Goal: Task Accomplishment & Management: Complete application form

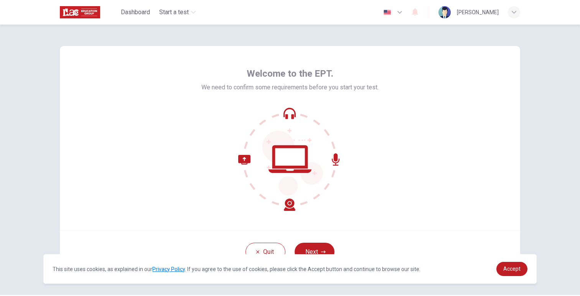
scroll to position [23, 0]
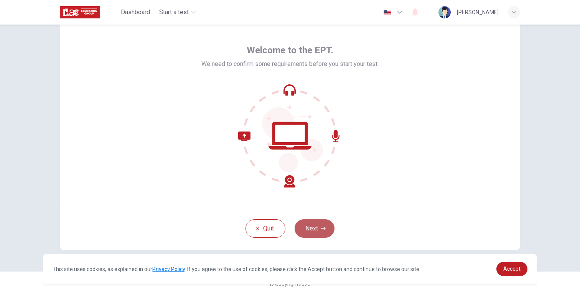
click at [319, 227] on button "Next" at bounding box center [315, 228] width 40 height 18
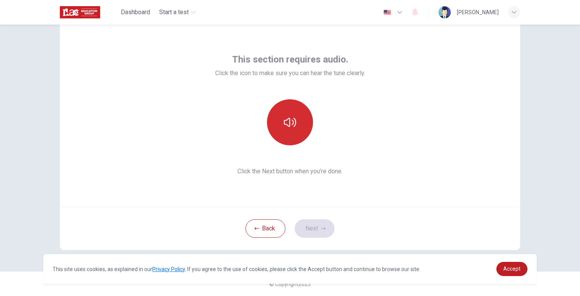
click at [299, 125] on button "button" at bounding box center [290, 122] width 46 height 46
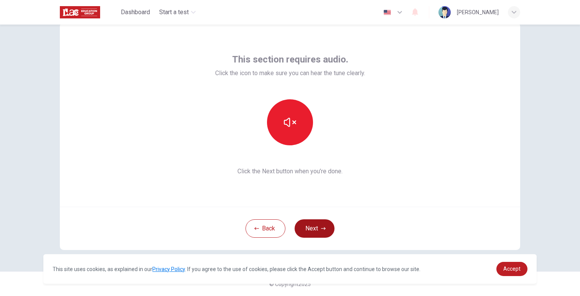
click at [318, 226] on button "Next" at bounding box center [315, 228] width 40 height 18
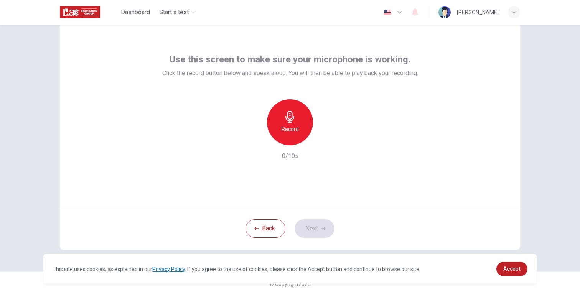
click at [280, 123] on div "Record" at bounding box center [290, 122] width 46 height 46
click at [292, 122] on icon "button" at bounding box center [290, 117] width 12 height 12
click at [321, 140] on icon "button" at bounding box center [325, 139] width 8 height 8
click at [316, 235] on button "Next" at bounding box center [315, 228] width 40 height 18
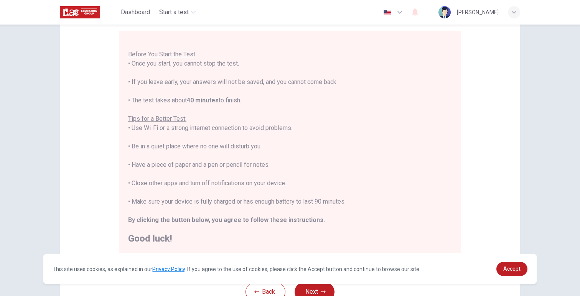
scroll to position [130, 0]
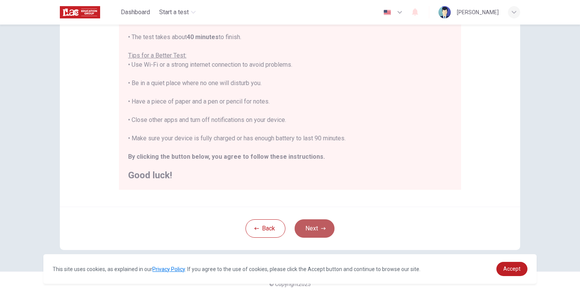
click at [319, 226] on button "Next" at bounding box center [315, 228] width 40 height 18
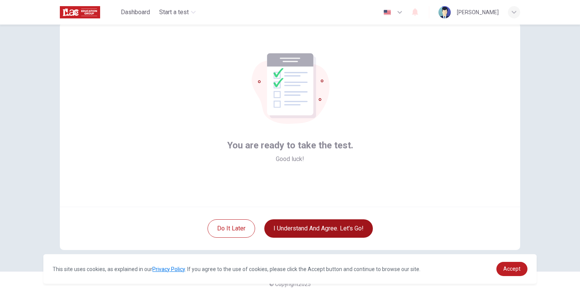
click at [288, 227] on button "I understand and agree. Let’s go!" at bounding box center [318, 228] width 109 height 18
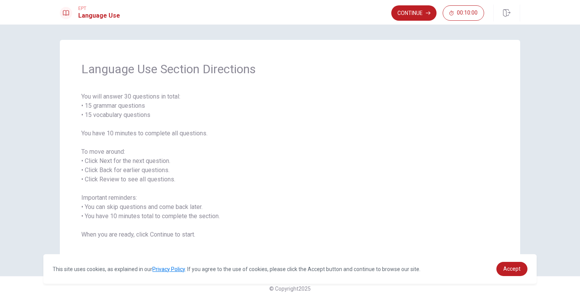
scroll to position [5, 0]
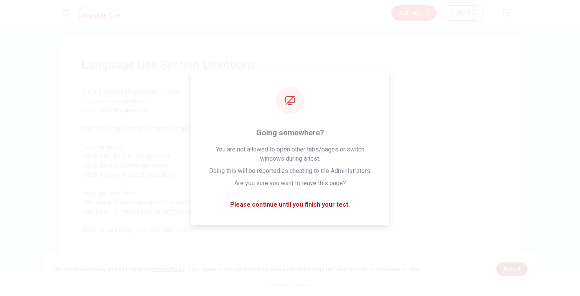
click at [514, 267] on span "Accept" at bounding box center [511, 269] width 17 height 6
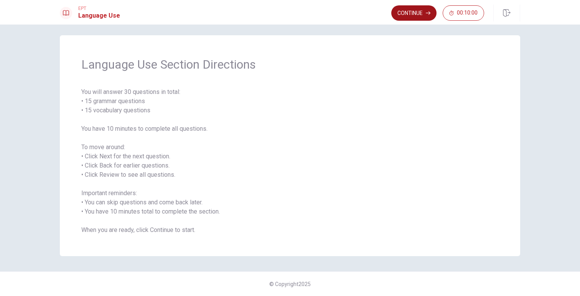
click at [406, 13] on button "Continue" at bounding box center [413, 12] width 45 height 15
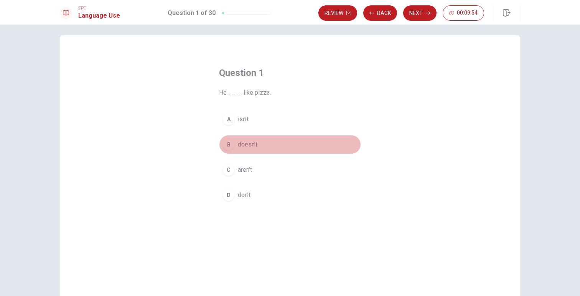
click at [230, 145] on div "B" at bounding box center [229, 144] width 12 height 12
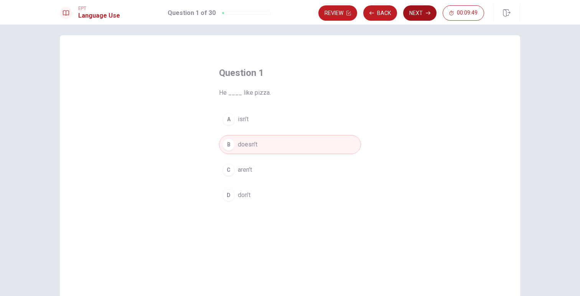
click at [416, 13] on button "Next" at bounding box center [419, 12] width 33 height 15
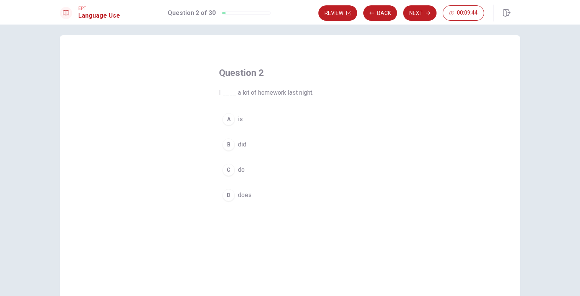
click at [232, 145] on div "B" at bounding box center [229, 144] width 12 height 12
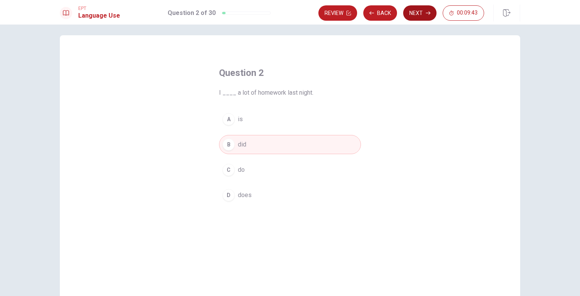
click at [419, 12] on button "Next" at bounding box center [419, 12] width 33 height 15
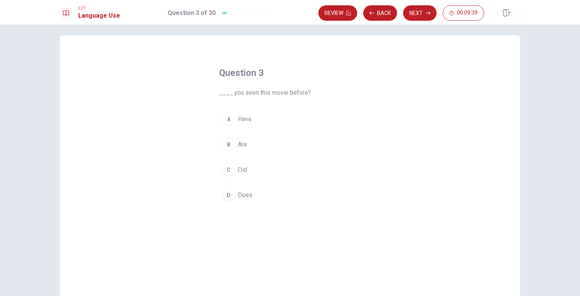
click at [228, 120] on div "A" at bounding box center [229, 119] width 12 height 12
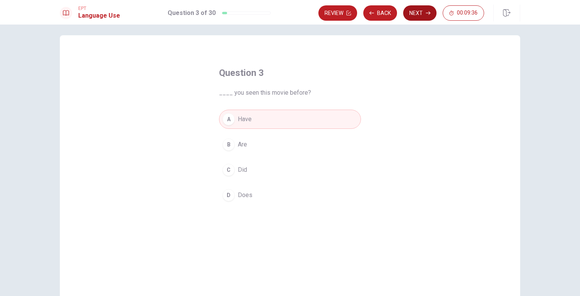
click at [426, 11] on icon "button" at bounding box center [428, 13] width 5 height 5
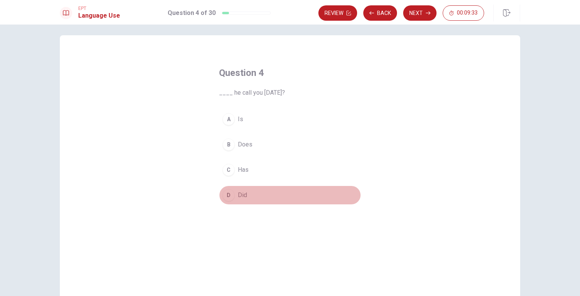
click at [229, 196] on div "D" at bounding box center [229, 195] width 12 height 12
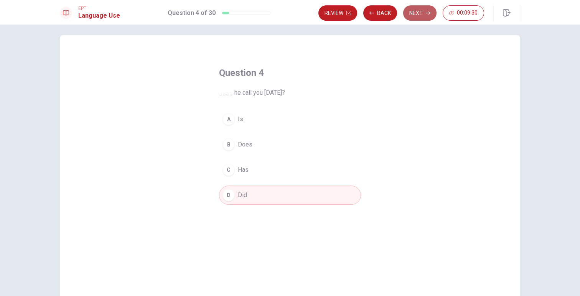
click at [419, 13] on button "Next" at bounding box center [419, 12] width 33 height 15
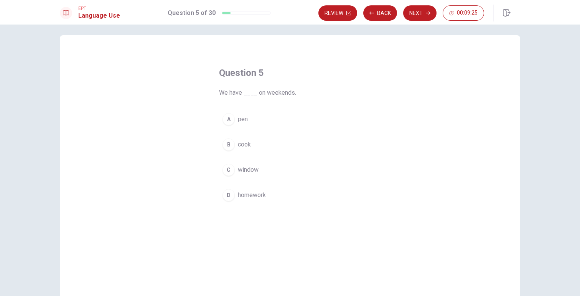
click at [228, 195] on div "D" at bounding box center [229, 195] width 12 height 12
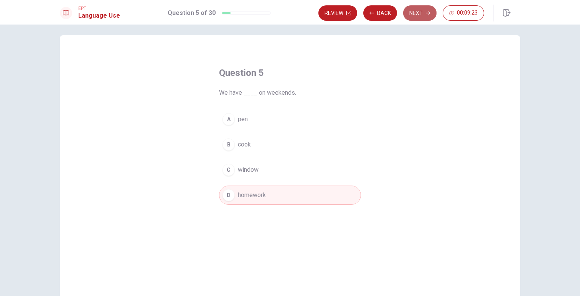
click at [421, 13] on button "Next" at bounding box center [419, 12] width 33 height 15
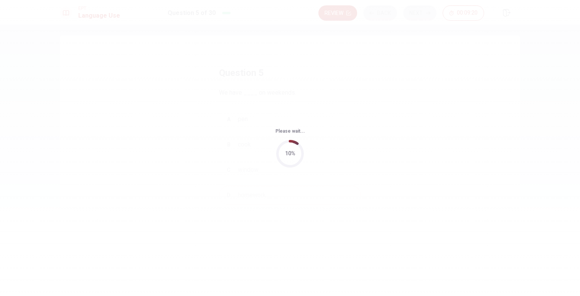
scroll to position [0, 0]
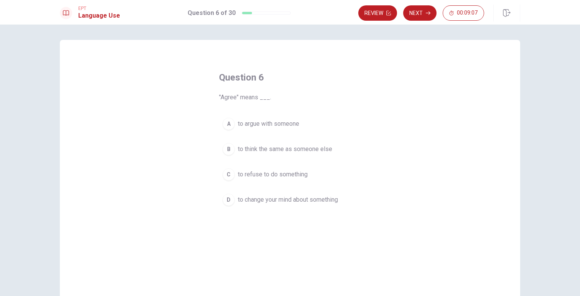
click at [232, 148] on div "B" at bounding box center [229, 149] width 12 height 12
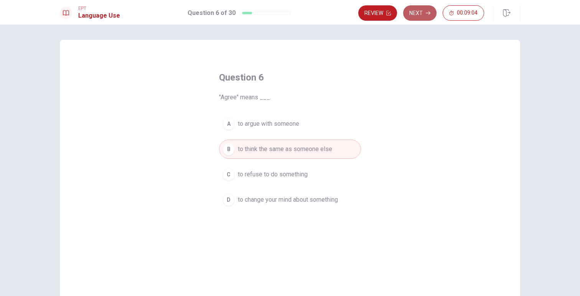
click at [422, 12] on button "Next" at bounding box center [419, 12] width 33 height 15
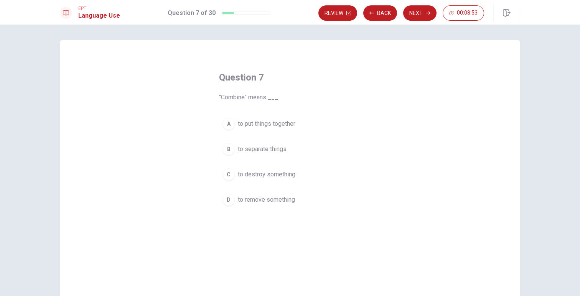
click at [233, 127] on div "A" at bounding box center [229, 124] width 12 height 12
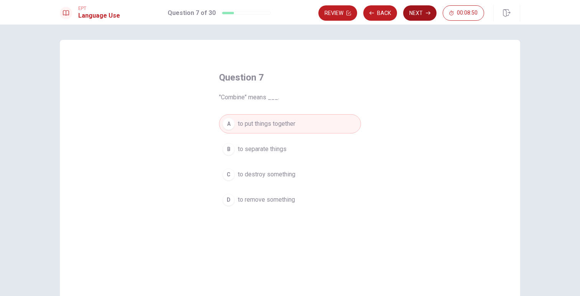
click at [420, 18] on button "Next" at bounding box center [419, 12] width 33 height 15
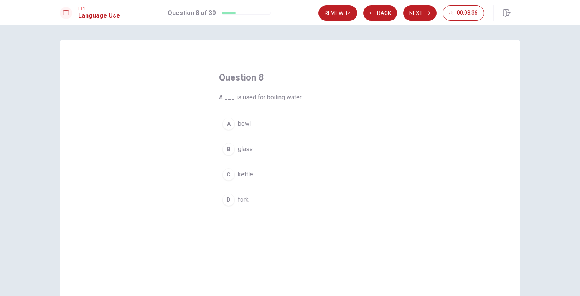
click at [231, 173] on div "C" at bounding box center [229, 174] width 12 height 12
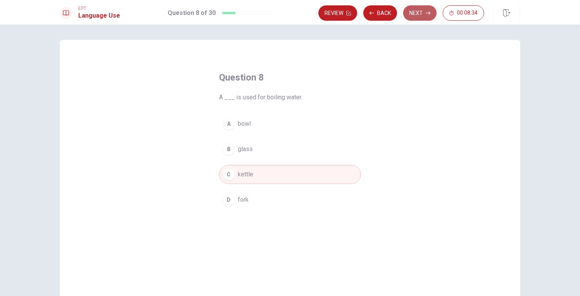
click at [429, 12] on icon "button" at bounding box center [428, 13] width 5 height 5
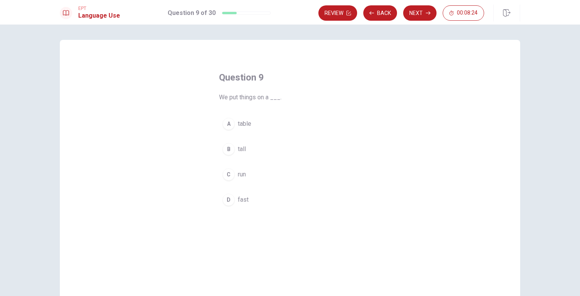
click at [234, 124] on div "A" at bounding box center [229, 124] width 12 height 12
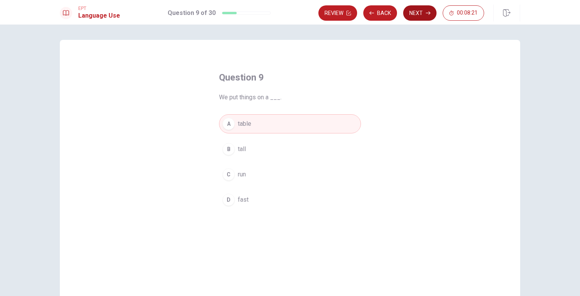
click at [416, 12] on button "Next" at bounding box center [419, 12] width 33 height 15
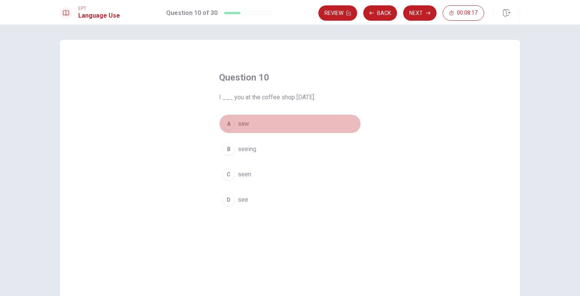
click at [226, 124] on div "A" at bounding box center [229, 124] width 12 height 12
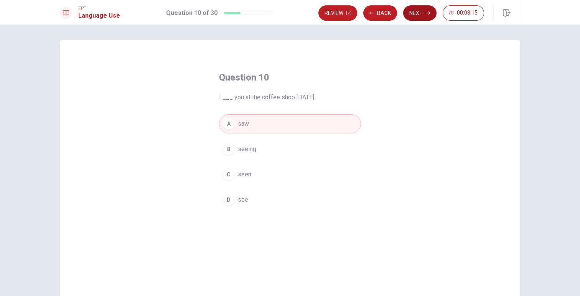
click at [422, 11] on button "Next" at bounding box center [419, 12] width 33 height 15
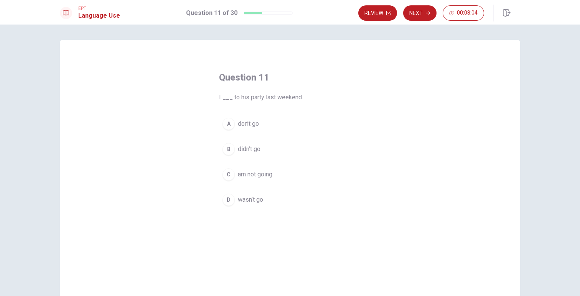
click at [235, 147] on button "B didn’t go" at bounding box center [290, 149] width 142 height 19
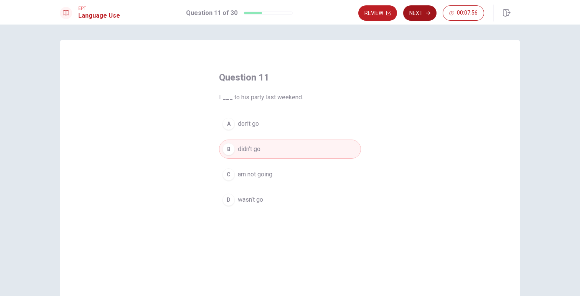
click at [424, 13] on button "Next" at bounding box center [419, 12] width 33 height 15
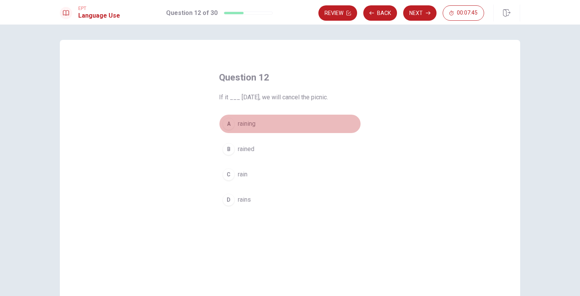
click at [231, 125] on div "A" at bounding box center [229, 124] width 12 height 12
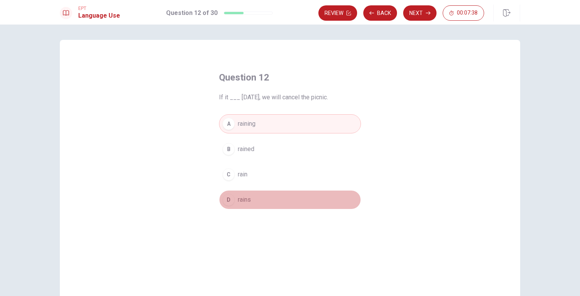
click at [237, 201] on button "D rains" at bounding box center [290, 199] width 142 height 19
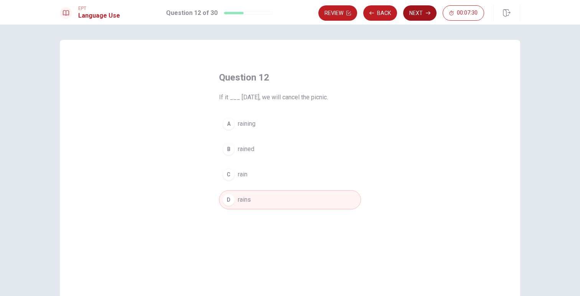
click at [418, 15] on button "Next" at bounding box center [419, 12] width 33 height 15
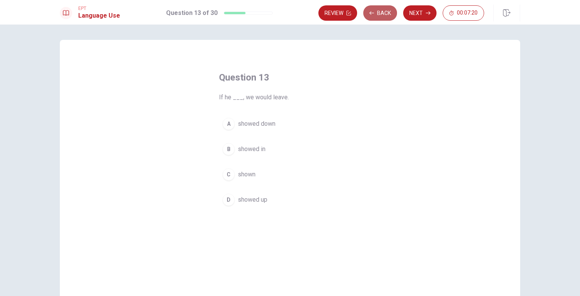
click at [376, 13] on button "Back" at bounding box center [380, 12] width 34 height 15
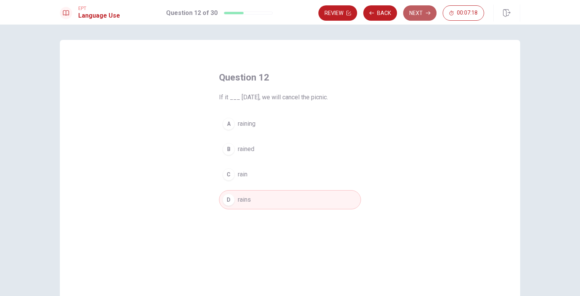
click at [430, 12] on icon "button" at bounding box center [428, 13] width 5 height 5
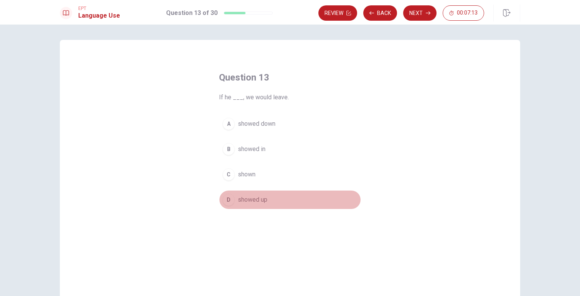
click at [231, 203] on div "D" at bounding box center [229, 200] width 12 height 12
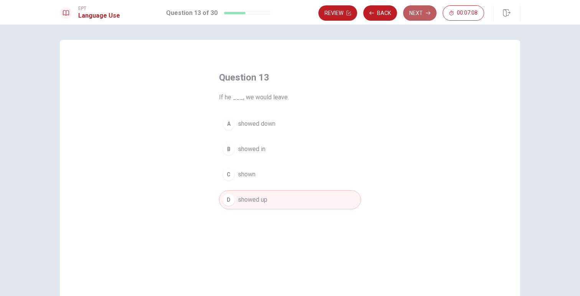
click at [420, 15] on button "Next" at bounding box center [419, 12] width 33 height 15
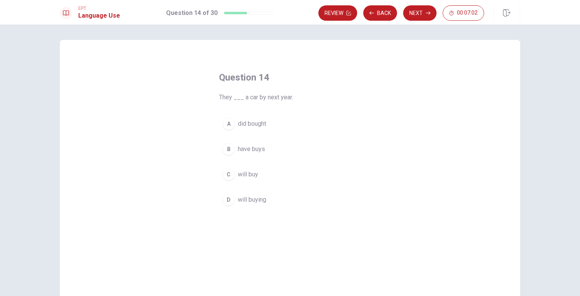
click at [234, 175] on div "C" at bounding box center [229, 174] width 12 height 12
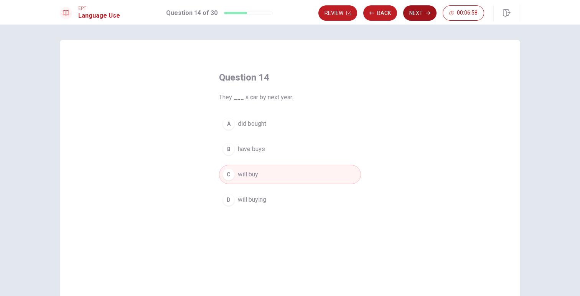
click at [423, 16] on button "Next" at bounding box center [419, 12] width 33 height 15
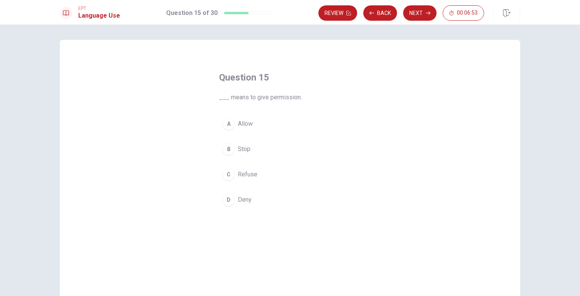
click at [251, 123] on span "Allow" at bounding box center [245, 123] width 15 height 9
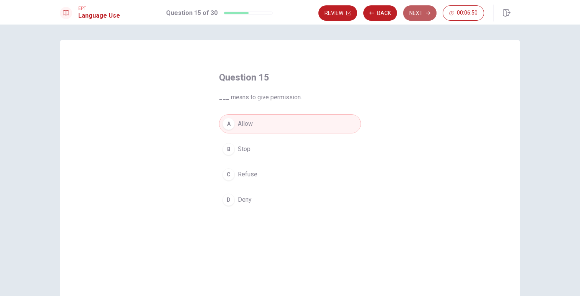
click at [420, 13] on button "Next" at bounding box center [419, 12] width 33 height 15
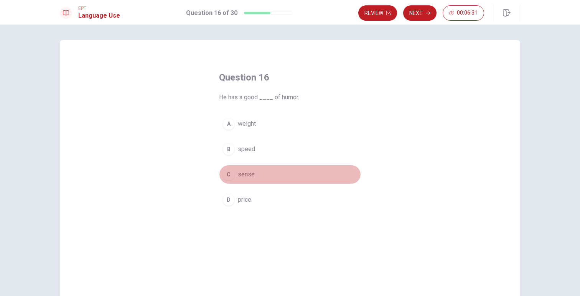
click at [254, 172] on button "C sense" at bounding box center [290, 174] width 142 height 19
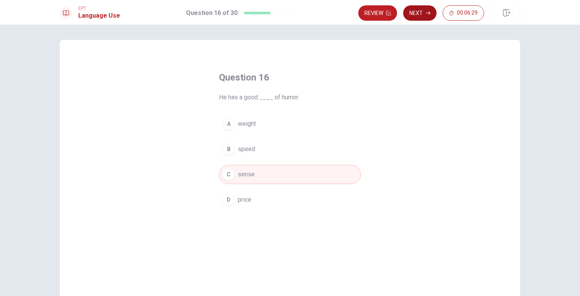
click at [419, 15] on button "Next" at bounding box center [419, 12] width 33 height 15
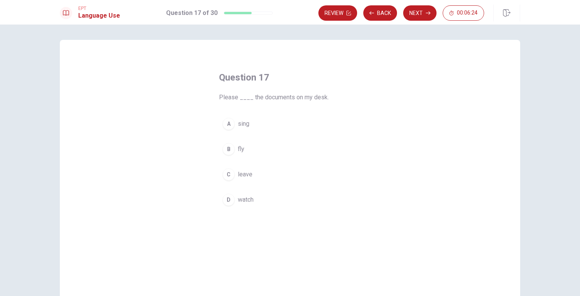
click at [227, 198] on div "D" at bounding box center [229, 200] width 12 height 12
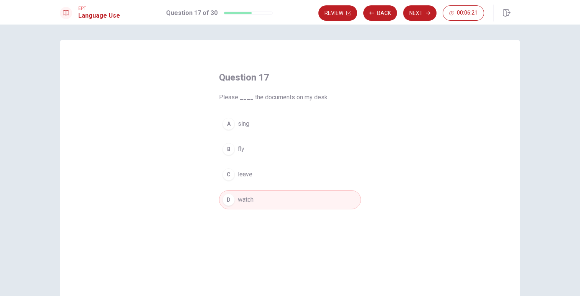
click at [236, 168] on button "C leave" at bounding box center [290, 174] width 142 height 19
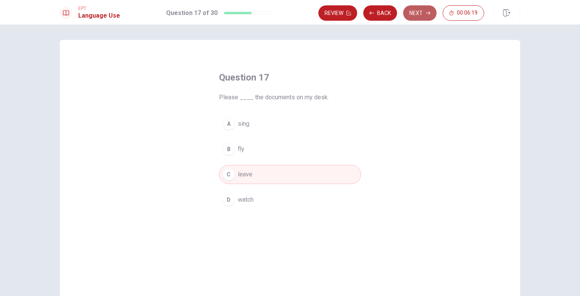
click at [414, 12] on button "Next" at bounding box center [419, 12] width 33 height 15
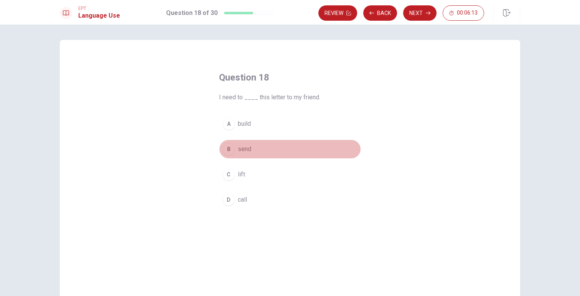
click at [230, 147] on div "B" at bounding box center [229, 149] width 12 height 12
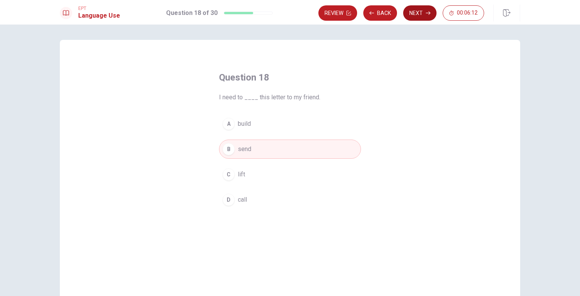
click at [420, 15] on button "Next" at bounding box center [419, 12] width 33 height 15
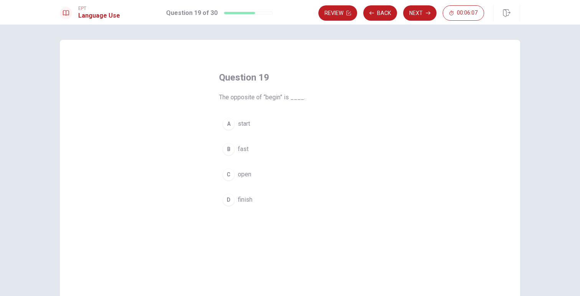
click at [235, 123] on button "A start" at bounding box center [290, 123] width 142 height 19
click at [237, 151] on button "B fast" at bounding box center [290, 149] width 142 height 19
click at [229, 183] on button "C open" at bounding box center [290, 174] width 142 height 19
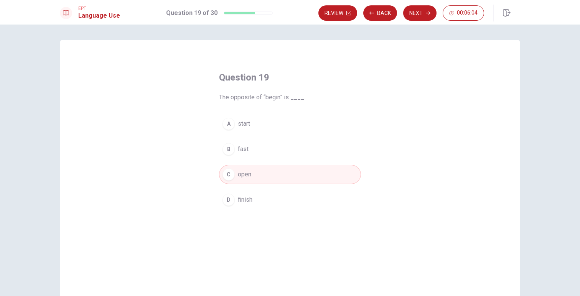
click at [232, 201] on div "D" at bounding box center [229, 200] width 12 height 12
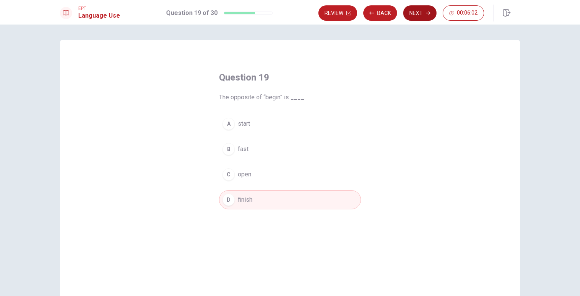
click at [423, 7] on button "Next" at bounding box center [419, 12] width 33 height 15
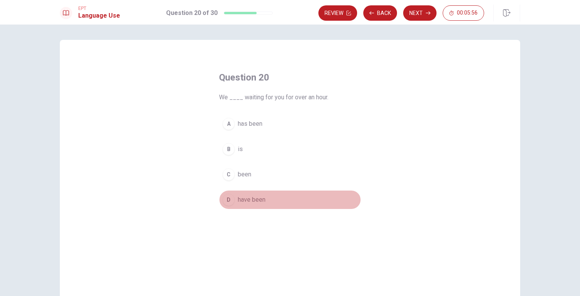
click at [249, 200] on span "have been" at bounding box center [252, 199] width 28 height 9
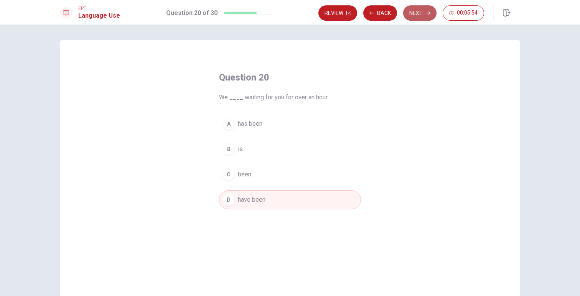
click at [423, 9] on button "Next" at bounding box center [419, 12] width 33 height 15
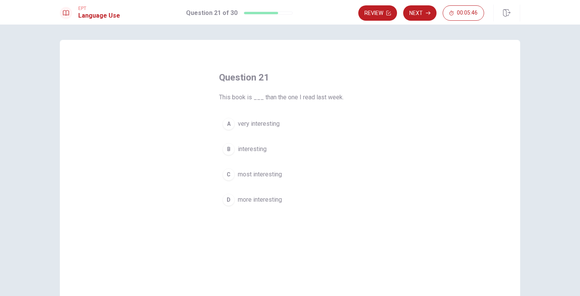
click at [242, 205] on button "D more interesting" at bounding box center [290, 199] width 142 height 19
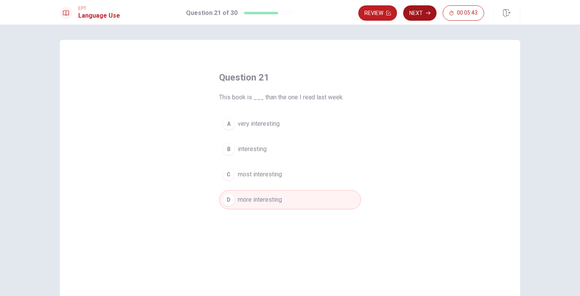
click at [421, 14] on button "Next" at bounding box center [419, 12] width 33 height 15
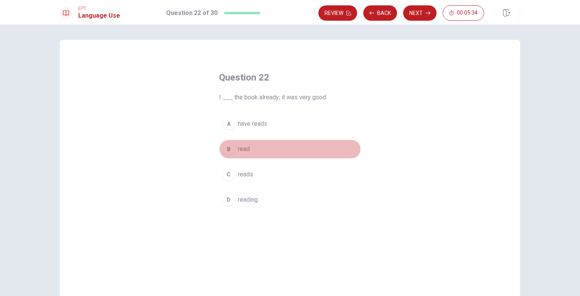
click at [247, 152] on span "read" at bounding box center [244, 149] width 12 height 9
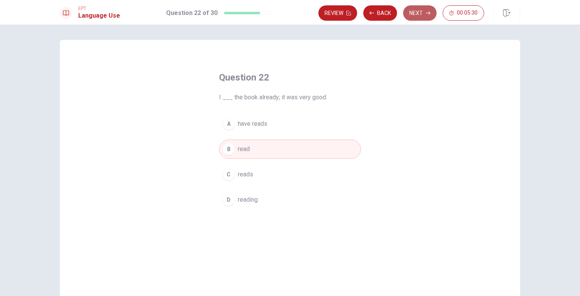
click at [415, 15] on button "Next" at bounding box center [419, 12] width 33 height 15
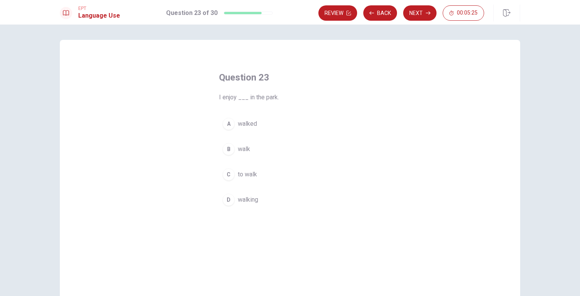
click at [247, 204] on span "walking" at bounding box center [248, 199] width 20 height 9
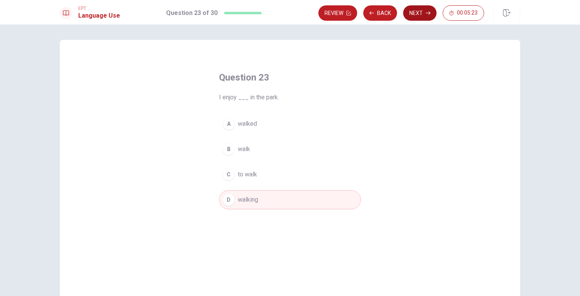
click at [419, 8] on button "Next" at bounding box center [419, 12] width 33 height 15
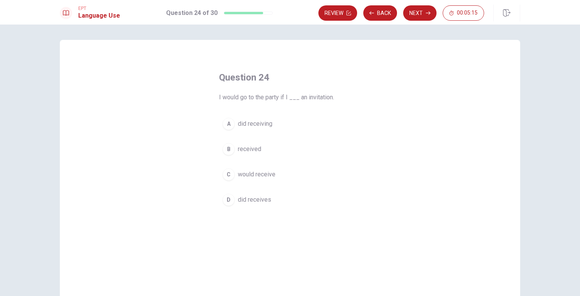
click at [260, 148] on span "received" at bounding box center [249, 149] width 23 height 9
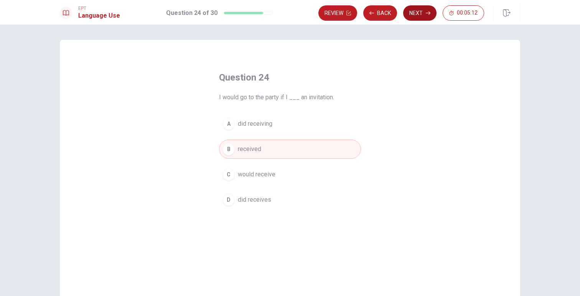
click at [416, 16] on button "Next" at bounding box center [419, 12] width 33 height 15
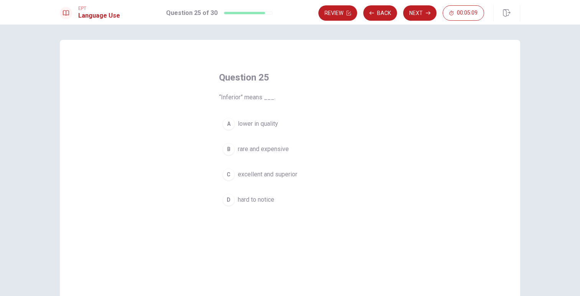
drag, startPoint x: 240, startPoint y: 100, endPoint x: 213, endPoint y: 97, distance: 27.8
click at [213, 97] on div "Question 25 “Inferior” means ___. A lower in quality B rare and expensive C exc…" at bounding box center [290, 140] width 173 height 163
click at [231, 95] on div "Question 25 “Inferior” means ___. A lower in quality B rare and expensive C exc…" at bounding box center [290, 140] width 173 height 163
drag, startPoint x: 215, startPoint y: 95, endPoint x: 233, endPoint y: 101, distance: 18.8
click at [233, 96] on div "Question 25 “Inferior” means ___. A lower in quality B rare and expensive C exc…" at bounding box center [290, 140] width 173 height 163
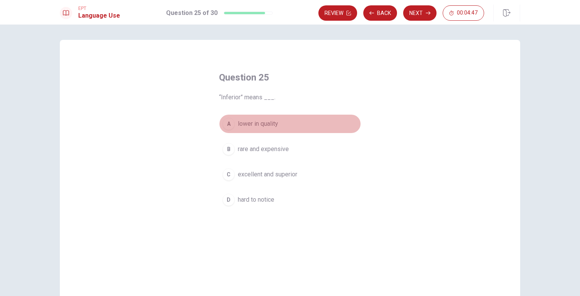
click at [261, 124] on span "lower in quality" at bounding box center [258, 123] width 40 height 9
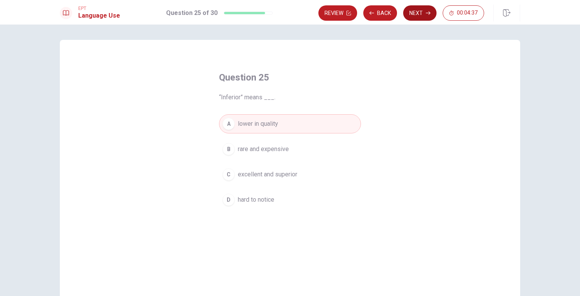
click at [418, 13] on button "Next" at bounding box center [419, 12] width 33 height 15
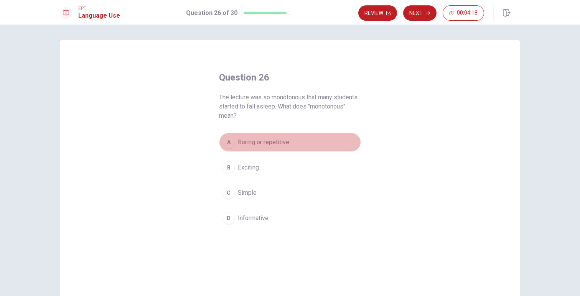
click at [249, 145] on span "Boring or repetitive" at bounding box center [263, 142] width 51 height 9
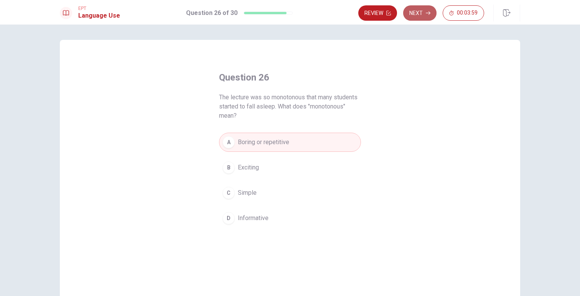
click at [423, 12] on button "Next" at bounding box center [419, 12] width 33 height 15
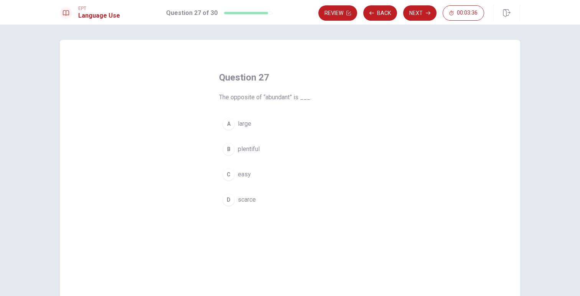
click at [232, 176] on div "C" at bounding box center [229, 174] width 12 height 12
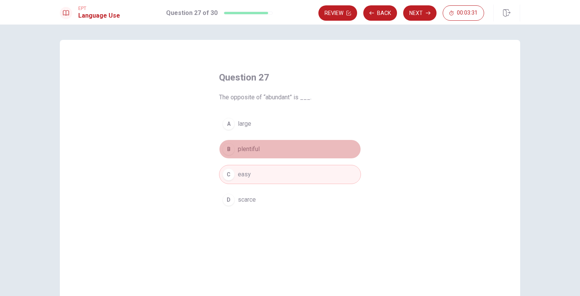
click at [250, 154] on button "B plentiful" at bounding box center [290, 149] width 142 height 19
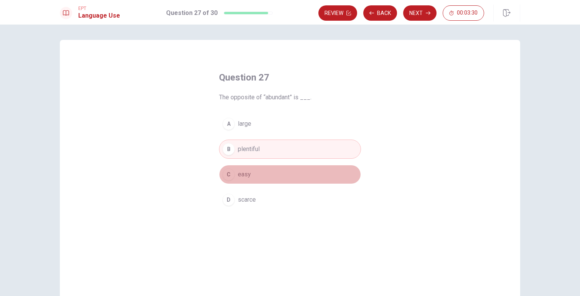
click at [246, 174] on span "easy" at bounding box center [244, 174] width 13 height 9
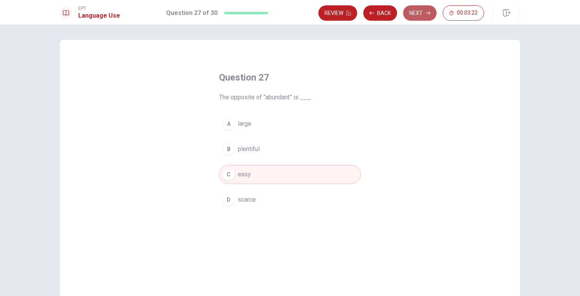
click at [424, 15] on button "Next" at bounding box center [419, 12] width 33 height 15
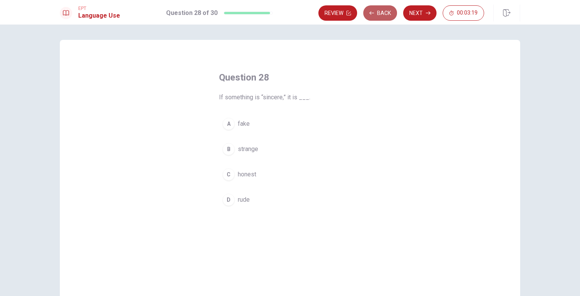
click at [385, 18] on button "Back" at bounding box center [380, 12] width 34 height 15
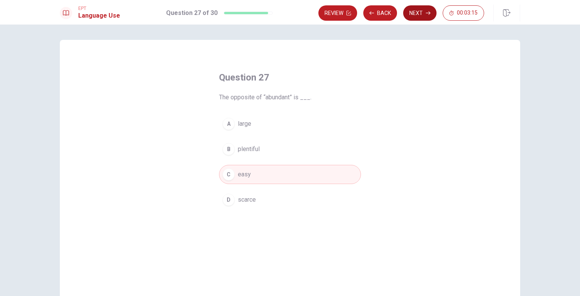
click at [419, 8] on button "Next" at bounding box center [419, 12] width 33 height 15
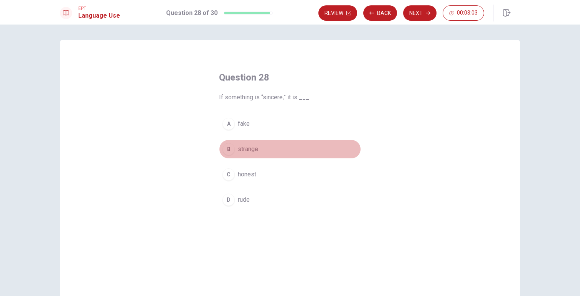
click at [237, 150] on button "B strange" at bounding box center [290, 149] width 142 height 19
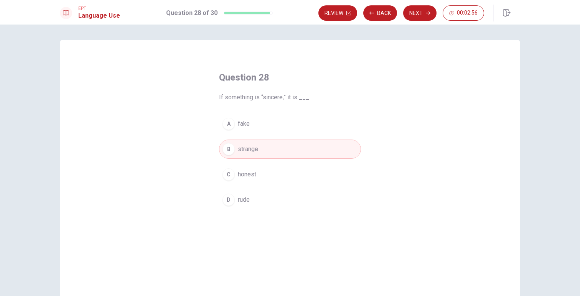
click at [244, 123] on span "fake" at bounding box center [244, 123] width 12 height 9
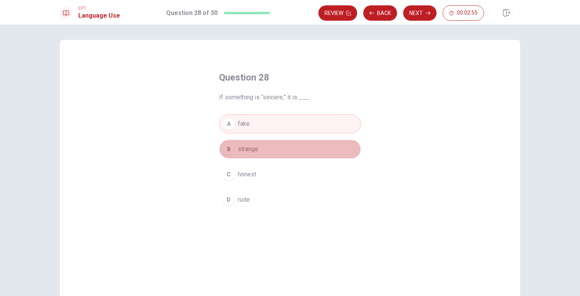
click at [238, 148] on span "strange" at bounding box center [248, 149] width 20 height 9
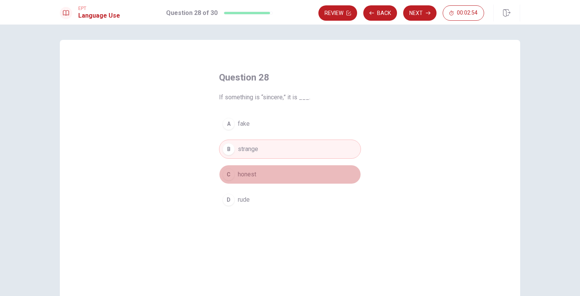
click at [259, 180] on button "C honest" at bounding box center [290, 174] width 142 height 19
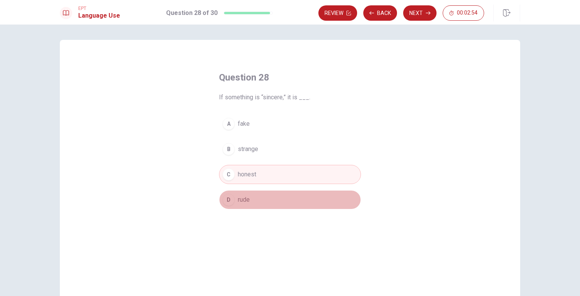
click at [257, 203] on button "D rude" at bounding box center [290, 199] width 142 height 19
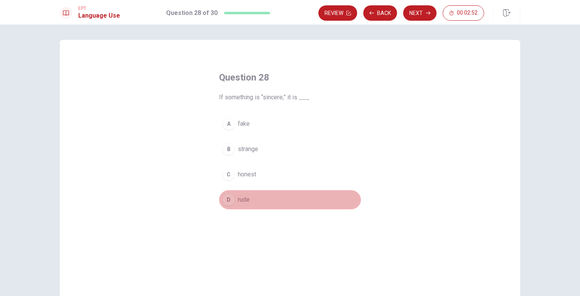
click at [257, 198] on button "D rude" at bounding box center [290, 199] width 142 height 19
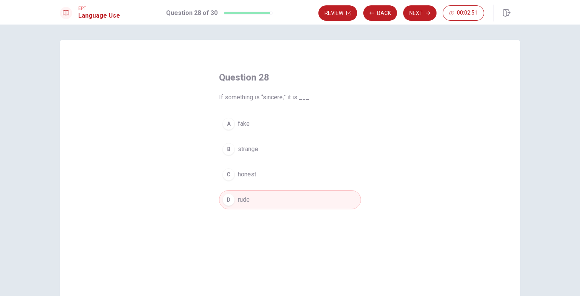
click at [251, 176] on span "honest" at bounding box center [247, 174] width 18 height 9
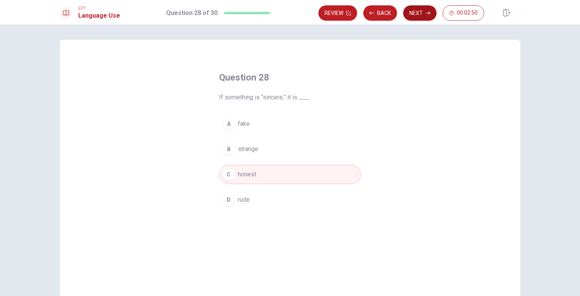
click at [423, 13] on button "Next" at bounding box center [419, 12] width 33 height 15
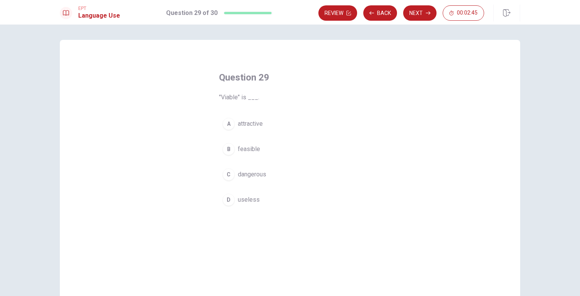
drag, startPoint x: 220, startPoint y: 96, endPoint x: 232, endPoint y: 96, distance: 11.9
click at [232, 96] on span ""Viable" is ___." at bounding box center [290, 97] width 142 height 9
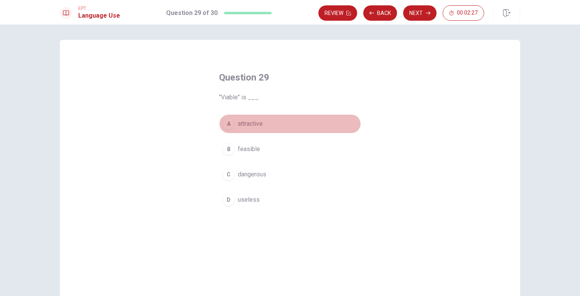
click at [251, 121] on span "attractive" at bounding box center [250, 123] width 25 height 9
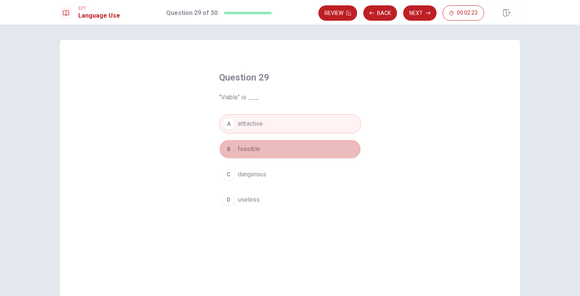
click at [252, 151] on span "feasible" at bounding box center [249, 149] width 22 height 9
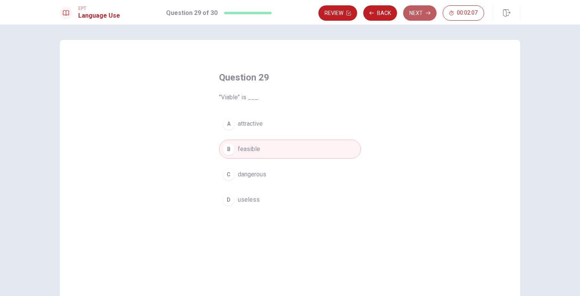
click at [416, 14] on button "Next" at bounding box center [419, 12] width 33 height 15
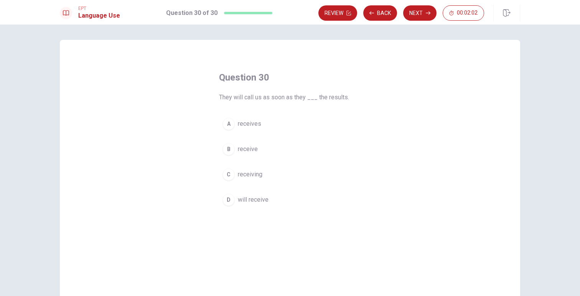
click at [248, 149] on span "receive" at bounding box center [248, 149] width 20 height 9
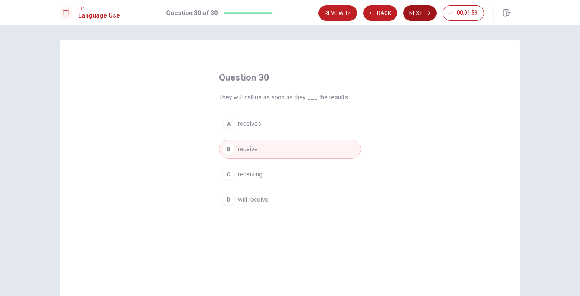
click at [427, 13] on icon "button" at bounding box center [428, 13] width 5 height 5
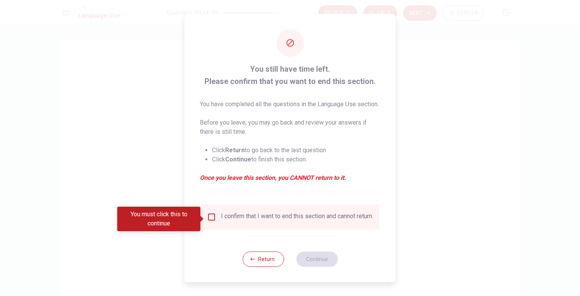
click at [210, 218] on input "You must click this to continue" at bounding box center [211, 217] width 9 height 9
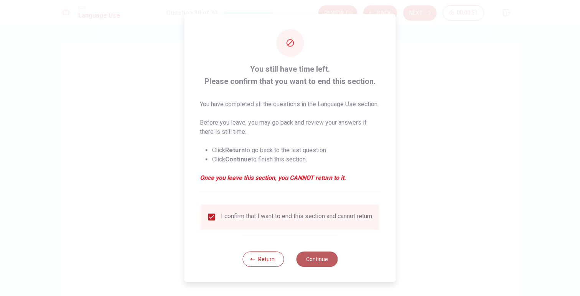
click at [314, 265] on button "Continue" at bounding box center [316, 259] width 41 height 15
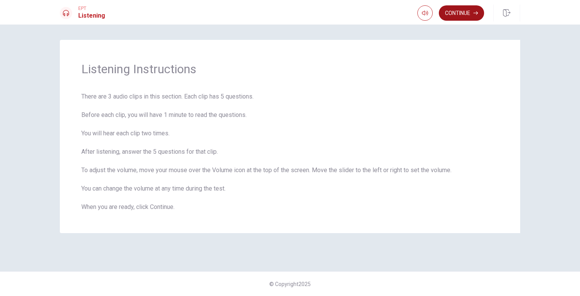
click at [458, 14] on button "Continue" at bounding box center [461, 12] width 45 height 15
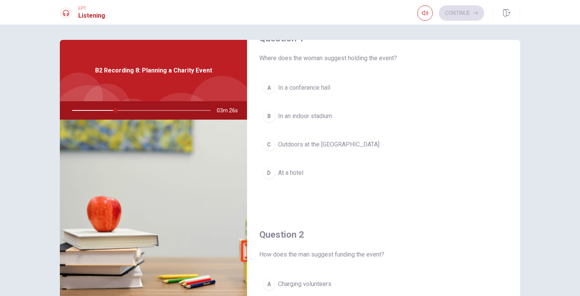
scroll to position [23, 0]
click at [317, 119] on span "In an indoor stadium" at bounding box center [305, 115] width 54 height 9
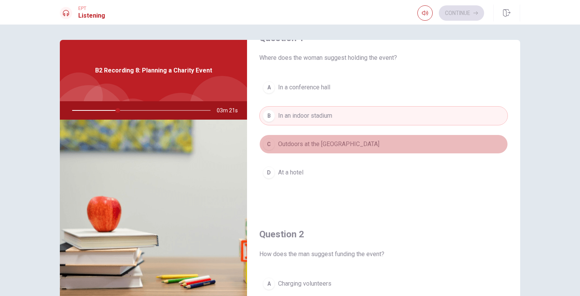
click at [306, 144] on span "Outdoors at the [GEOGRAPHIC_DATA]" at bounding box center [328, 144] width 101 height 9
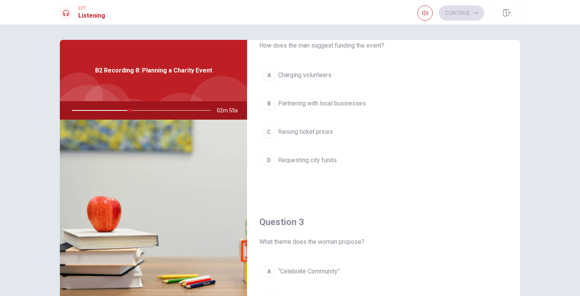
scroll to position [231, 0]
click at [280, 105] on span "Partnering with local businesses" at bounding box center [322, 104] width 88 height 9
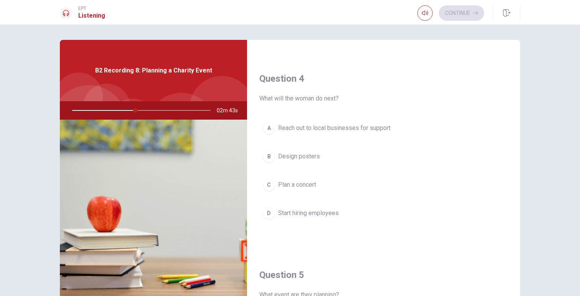
scroll to position [573, 0]
click at [329, 128] on span "Reach out to local businesses for support" at bounding box center [334, 127] width 112 height 9
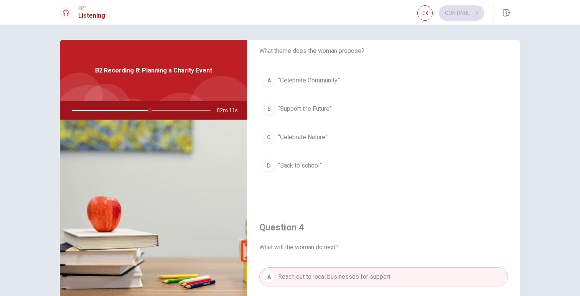
scroll to position [424, 0]
click at [325, 80] on span "“Celebrate Community”" at bounding box center [309, 80] width 62 height 9
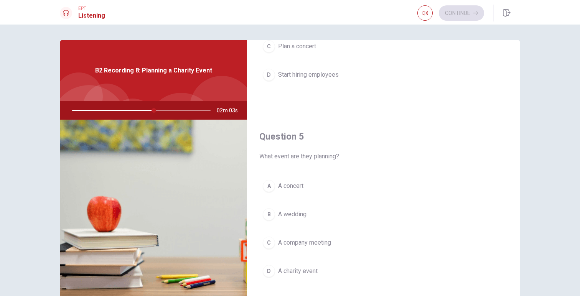
scroll to position [715, 0]
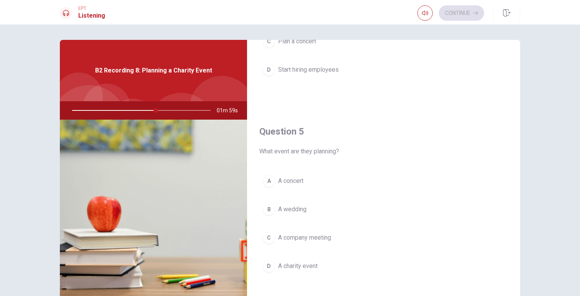
click at [312, 269] on span "A charity event" at bounding box center [298, 266] width 40 height 9
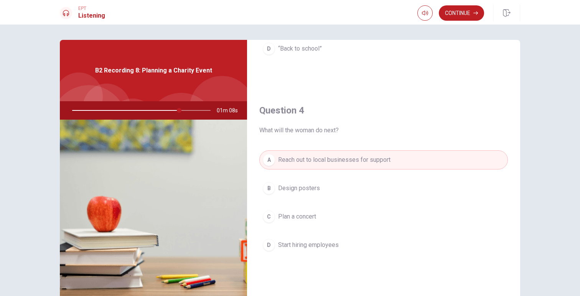
scroll to position [540, 0]
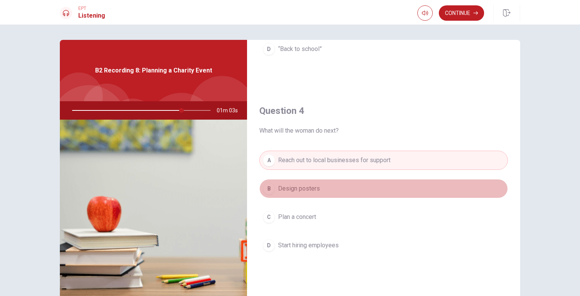
click at [318, 191] on span "Design posters" at bounding box center [299, 188] width 42 height 9
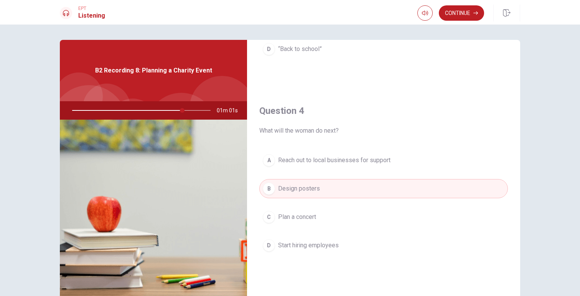
click at [326, 171] on div "A Reach out to local businesses for support B Design posters C Plan a concert D…" at bounding box center [383, 211] width 249 height 120
click at [326, 158] on span "Reach out to local businesses for support" at bounding box center [334, 160] width 112 height 9
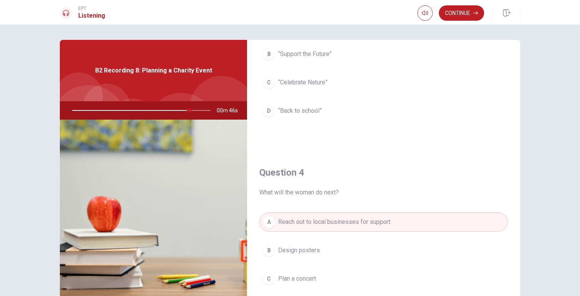
scroll to position [480, 0]
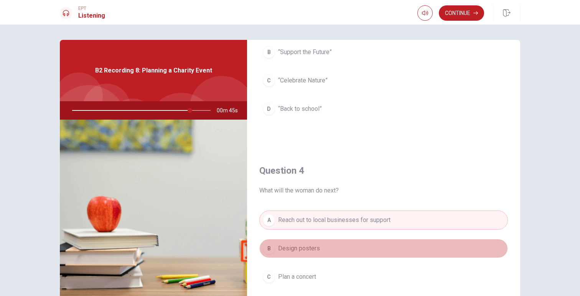
click at [297, 251] on span "Design posters" at bounding box center [299, 248] width 42 height 9
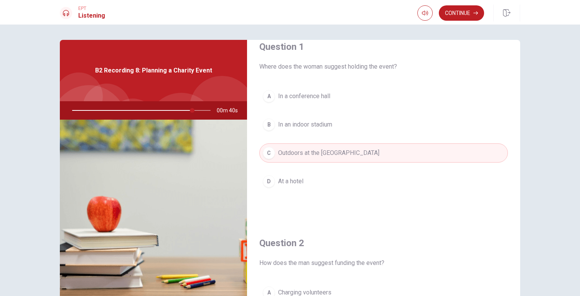
scroll to position [0, 0]
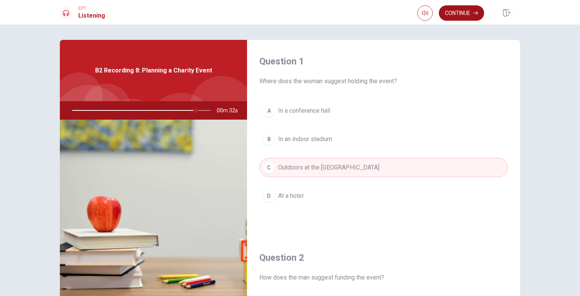
click at [455, 15] on button "Continue" at bounding box center [461, 12] width 45 height 15
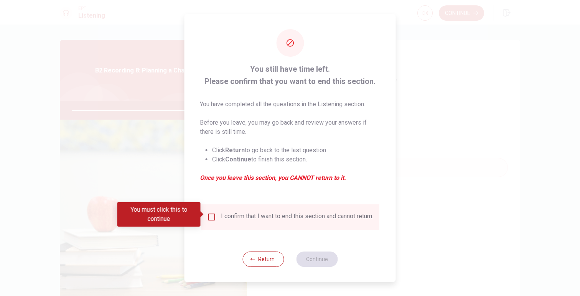
click at [211, 214] on input "You must click this to continue" at bounding box center [211, 217] width 9 height 9
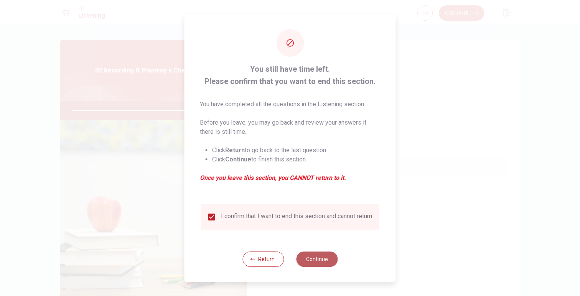
click at [325, 264] on button "Continue" at bounding box center [316, 259] width 41 height 15
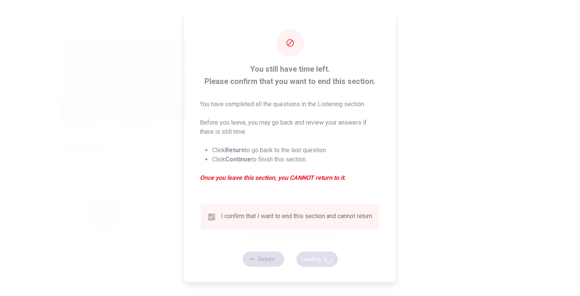
type input "91"
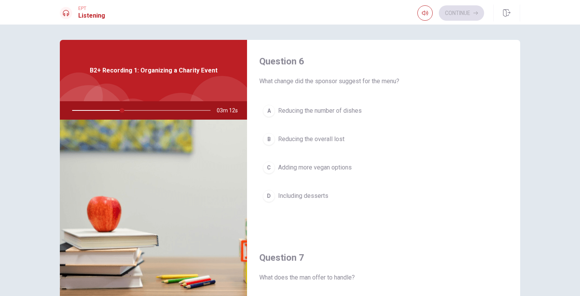
click at [293, 140] on span "Reducing the overall lost" at bounding box center [311, 139] width 66 height 9
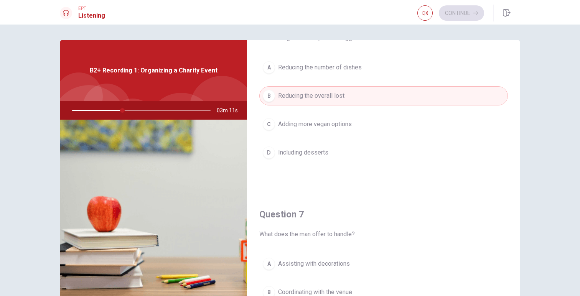
scroll to position [49, 0]
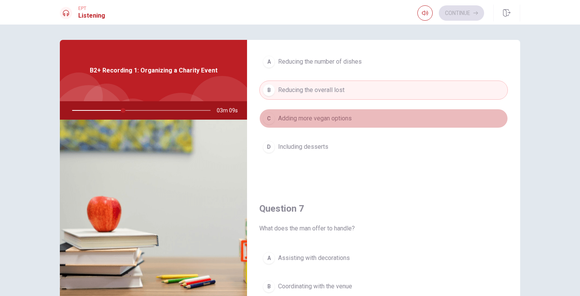
click at [299, 123] on button "C Adding more vegan options" at bounding box center [383, 118] width 249 height 19
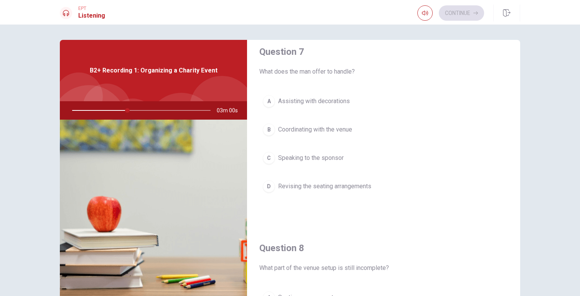
scroll to position [208, 0]
click at [298, 153] on span "Speaking to the sponsor" at bounding box center [311, 156] width 66 height 9
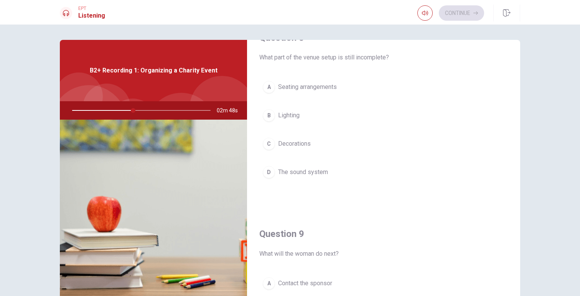
scroll to position [420, 0]
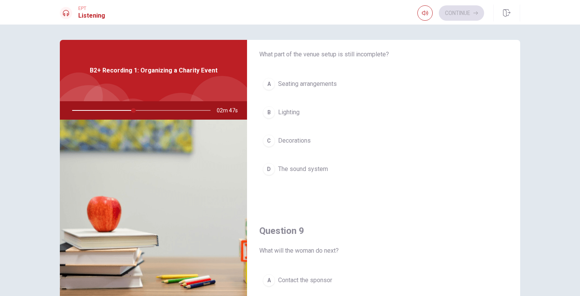
click at [320, 170] on span "The sound system" at bounding box center [303, 169] width 50 height 9
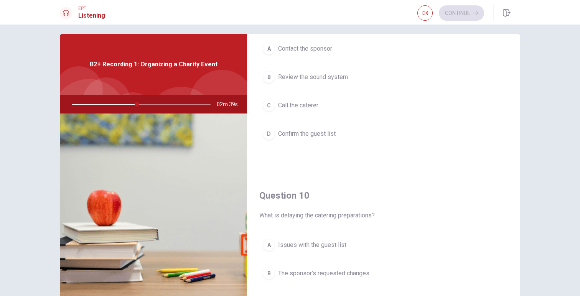
scroll to position [643, 0]
click at [318, 107] on span "Call the caterer" at bounding box center [298, 107] width 40 height 9
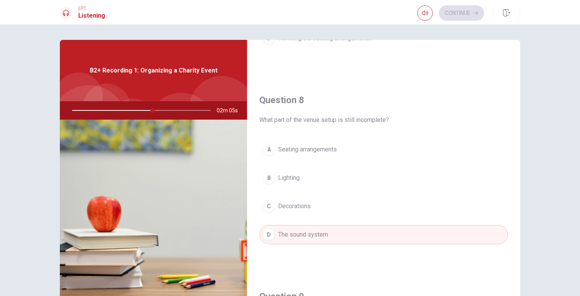
scroll to position [355, 0]
click at [309, 150] on span "Seating arrangements" at bounding box center [307, 148] width 59 height 9
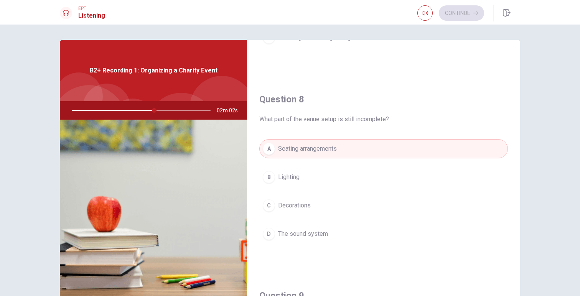
click at [303, 233] on span "The sound system" at bounding box center [303, 233] width 50 height 9
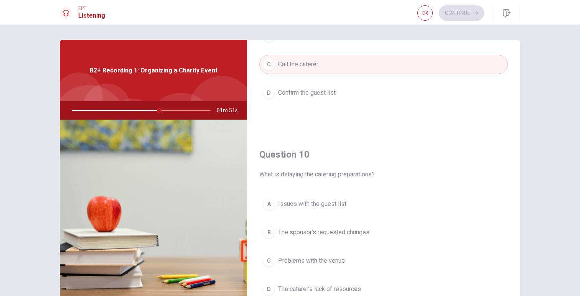
scroll to position [715, 0]
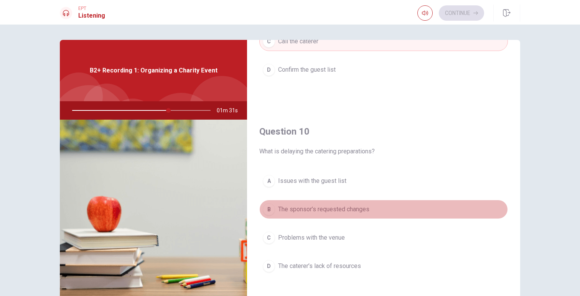
click at [329, 215] on button "B The sponsor’s requested changes" at bounding box center [383, 209] width 249 height 19
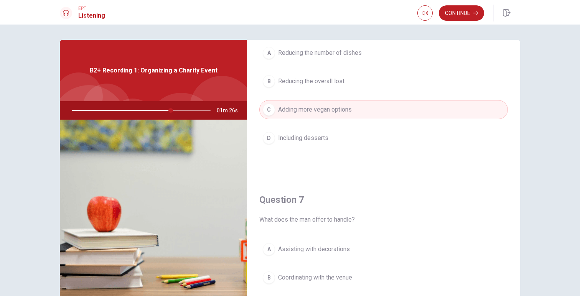
scroll to position [0, 0]
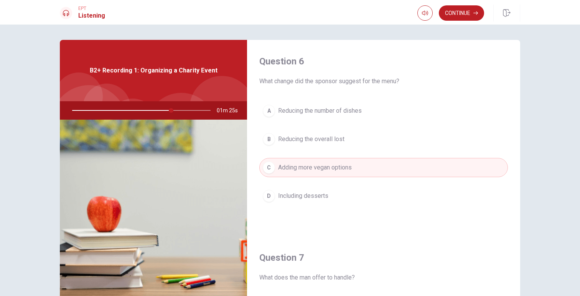
click at [314, 143] on span "Reducing the overall lost" at bounding box center [311, 139] width 66 height 9
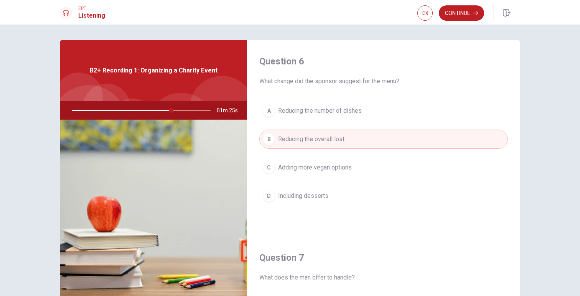
click at [314, 170] on span "Adding more vegan options" at bounding box center [315, 167] width 74 height 9
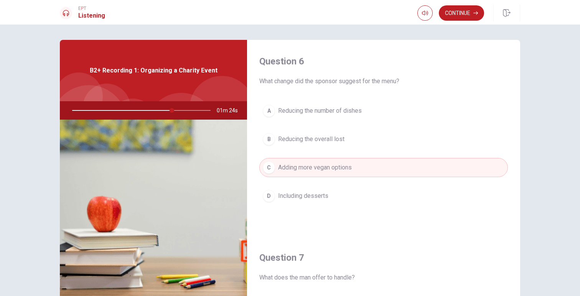
click at [315, 143] on span "Reducing the overall lost" at bounding box center [311, 139] width 66 height 9
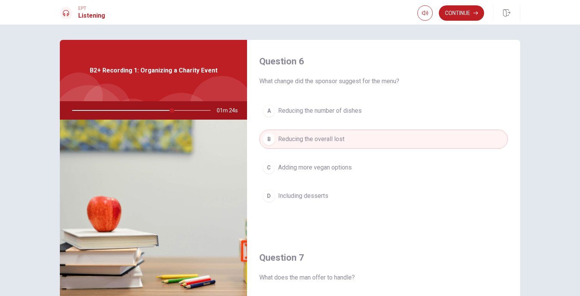
click at [314, 171] on span "Adding more vegan options" at bounding box center [315, 167] width 74 height 9
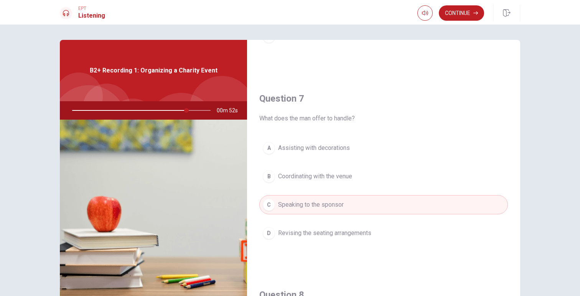
scroll to position [159, 0]
click at [456, 15] on button "Continue" at bounding box center [461, 12] width 45 height 15
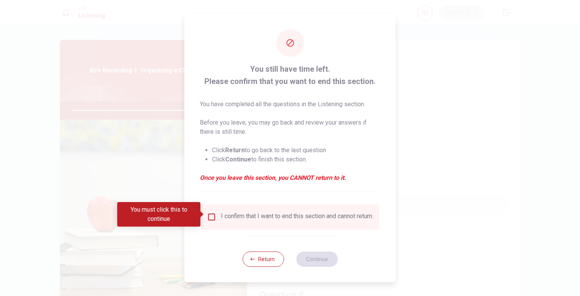
click at [212, 213] on input "You must click this to continue" at bounding box center [211, 217] width 9 height 9
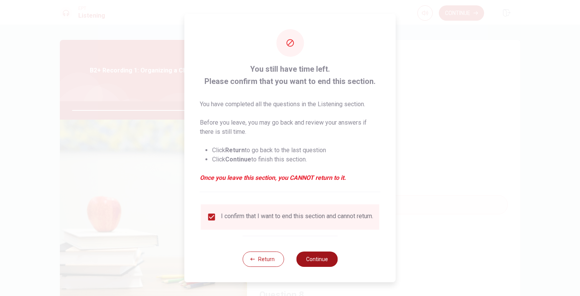
click at [319, 264] on button "Continue" at bounding box center [316, 259] width 41 height 15
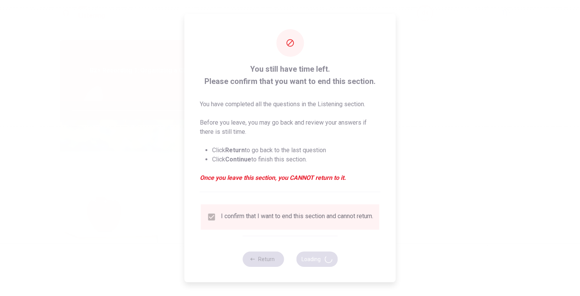
type input "85"
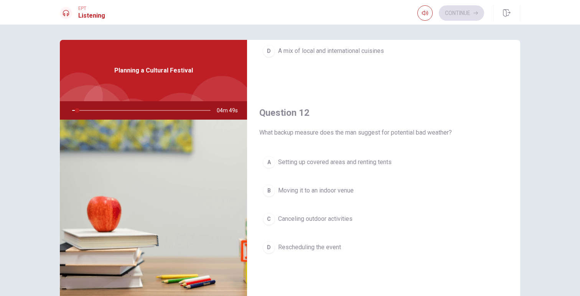
scroll to position [152, 0]
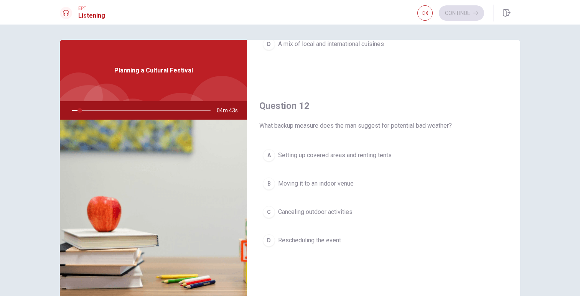
drag, startPoint x: 394, startPoint y: 127, endPoint x: 401, endPoint y: 184, distance: 57.6
click at [401, 183] on div "Question 12 What backup measure does the man suggest for potential bad weather?…" at bounding box center [383, 182] width 273 height 196
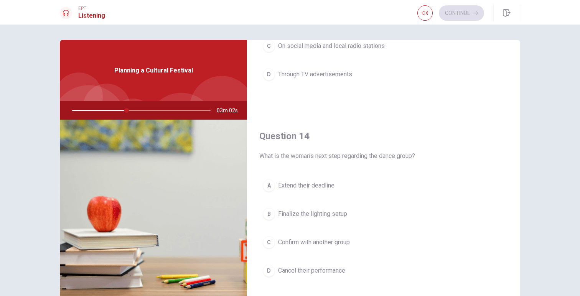
scroll to position [515, 0]
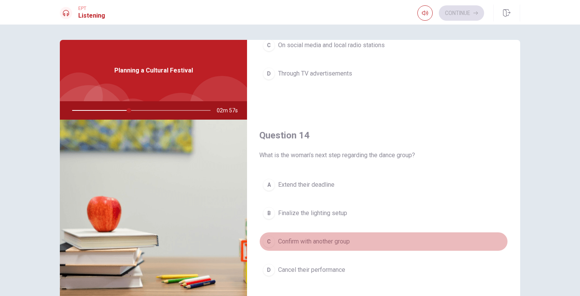
click at [298, 239] on span "Confirm with another group" at bounding box center [314, 241] width 72 height 9
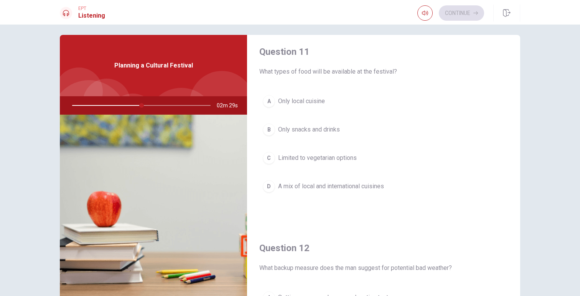
scroll to position [0, 0]
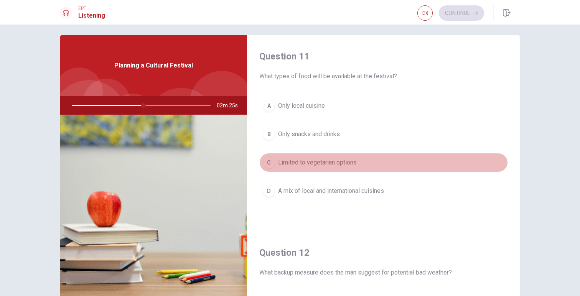
click at [346, 162] on span "Limited to vegetarian options" at bounding box center [317, 162] width 79 height 9
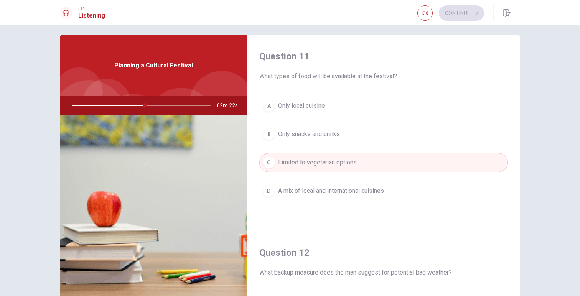
click at [323, 101] on span "Only local cuisine" at bounding box center [301, 105] width 47 height 9
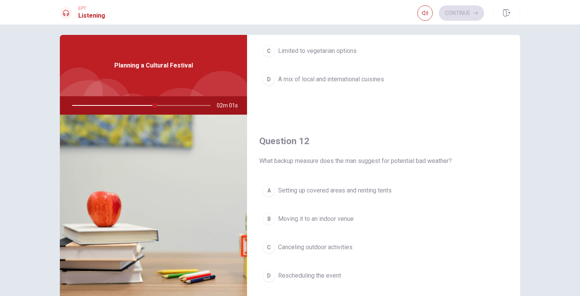
scroll to position [117, 0]
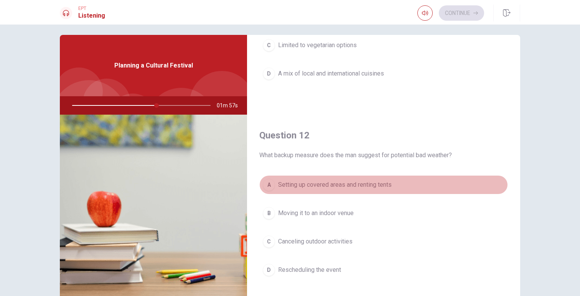
click at [379, 185] on span "Setting up covered areas and renting tents" at bounding box center [335, 184] width 114 height 9
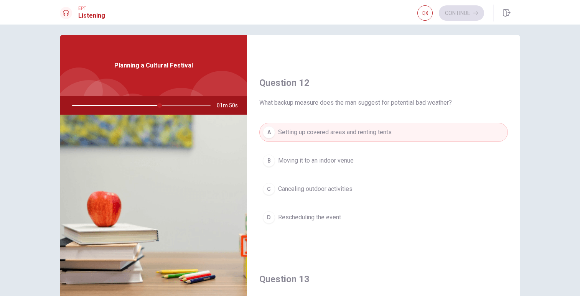
scroll to position [0, 0]
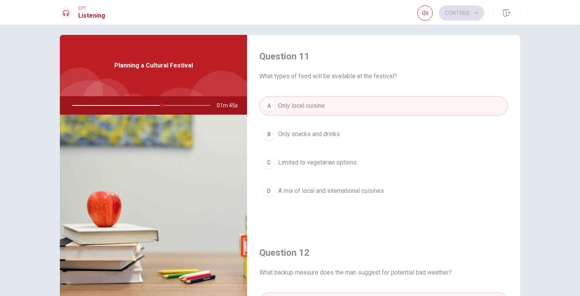
click at [335, 162] on span "Limited to vegetarian options" at bounding box center [317, 162] width 79 height 9
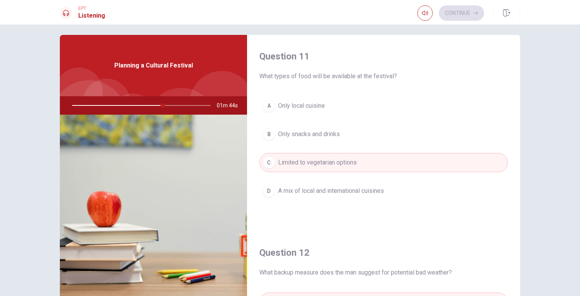
click at [346, 191] on span "A mix of local and international cuisines" at bounding box center [331, 190] width 106 height 9
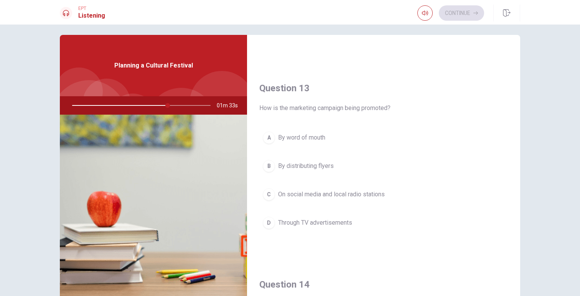
scroll to position [363, 0]
click at [315, 189] on span "On social media and local radio stations" at bounding box center [331, 192] width 107 height 9
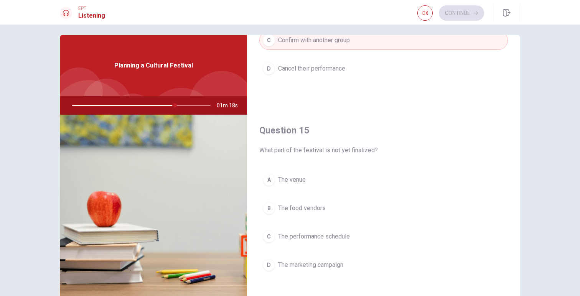
scroll to position [710, 0]
click at [339, 246] on button "C The performance schedule" at bounding box center [383, 238] width 249 height 19
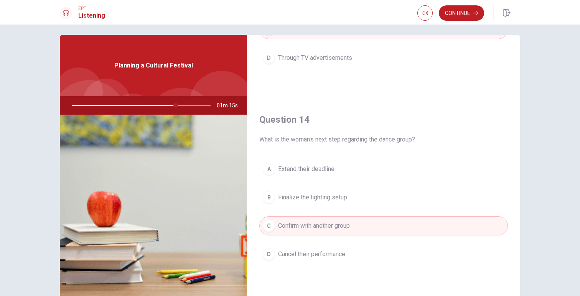
scroll to position [523, 0]
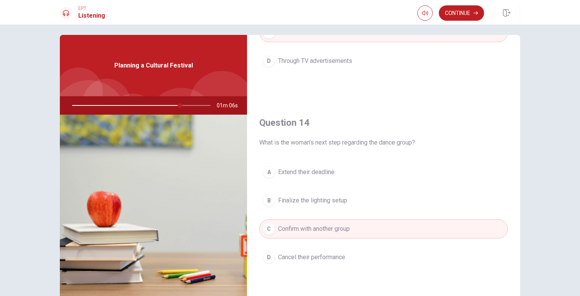
click at [331, 204] on span "Finalize the lighting setup" at bounding box center [312, 200] width 69 height 9
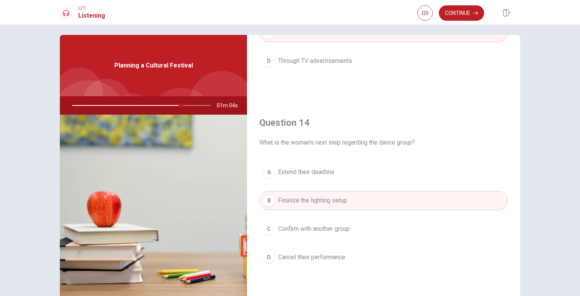
click at [342, 233] on span "Confirm with another group" at bounding box center [314, 228] width 72 height 9
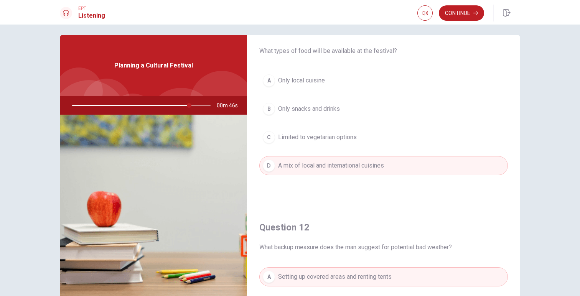
scroll to position [0, 0]
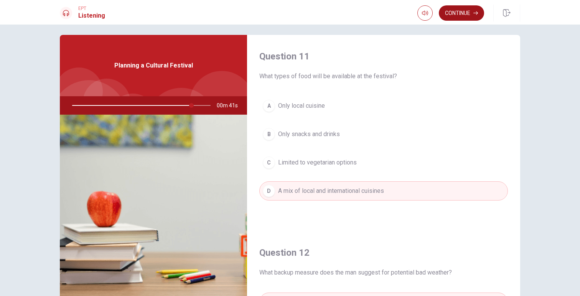
click at [466, 10] on button "Continue" at bounding box center [461, 12] width 45 height 15
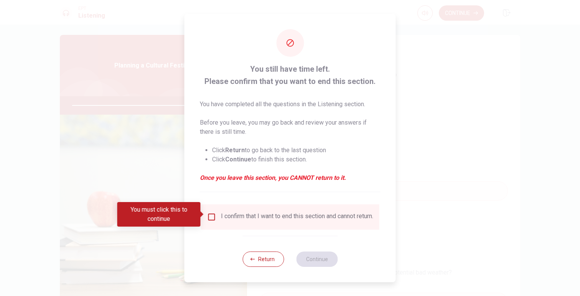
click at [211, 213] on input "You must click this to continue" at bounding box center [211, 217] width 9 height 9
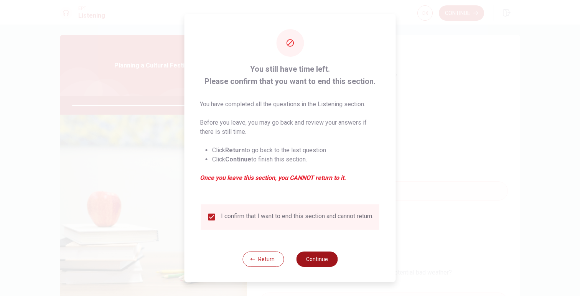
click at [324, 264] on button "Continue" at bounding box center [316, 259] width 41 height 15
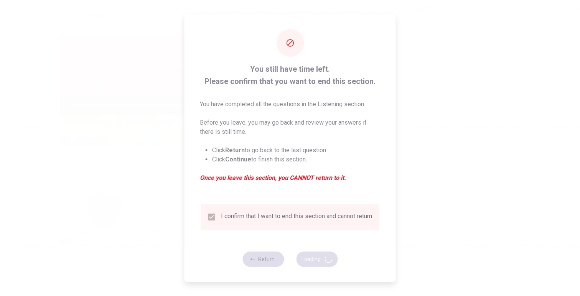
type input "88"
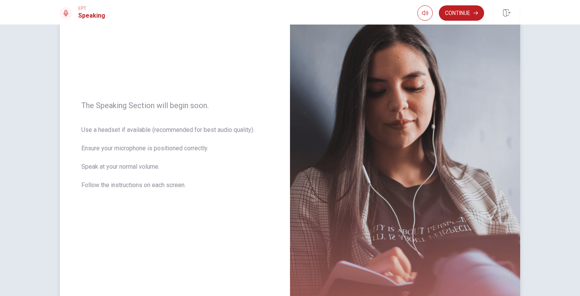
scroll to position [118, 0]
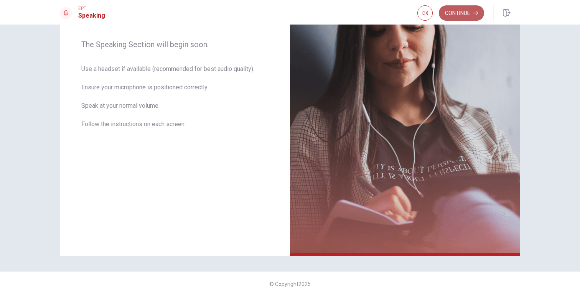
click at [462, 15] on button "Continue" at bounding box center [461, 12] width 45 height 15
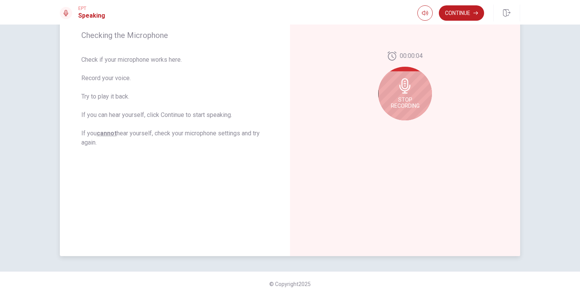
click at [412, 86] on icon at bounding box center [404, 85] width 15 height 15
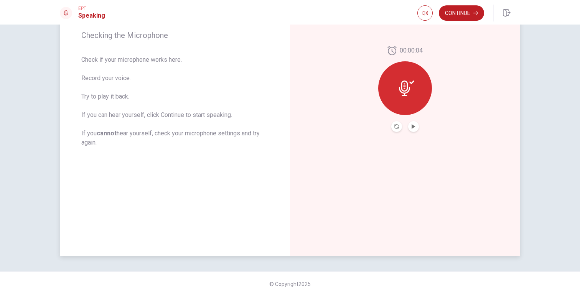
click at [413, 131] on button "Play Audio" at bounding box center [413, 126] width 11 height 11
click at [464, 18] on button "Continue" at bounding box center [461, 12] width 45 height 15
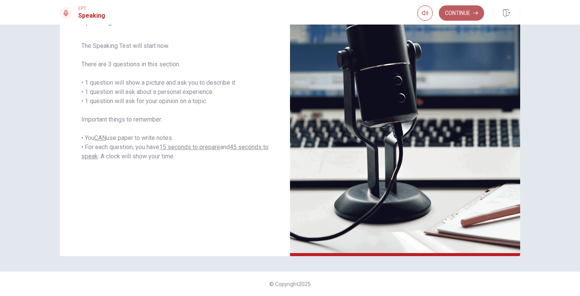
click at [470, 11] on button "Continue" at bounding box center [461, 12] width 45 height 15
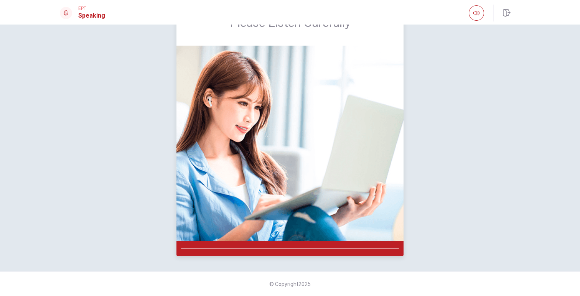
scroll to position [0, 0]
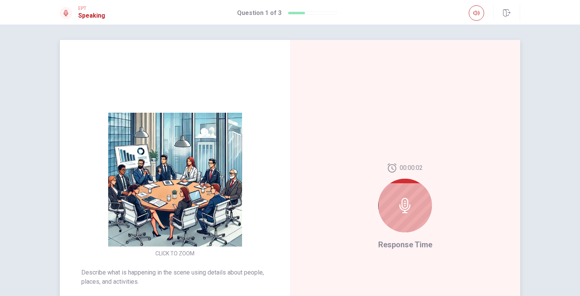
click at [402, 199] on icon at bounding box center [404, 205] width 11 height 15
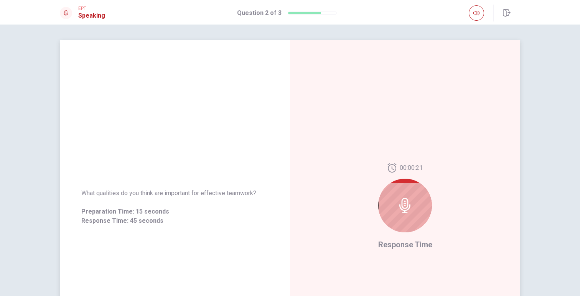
click at [405, 204] on icon at bounding box center [404, 205] width 11 height 15
click at [410, 207] on icon at bounding box center [404, 205] width 15 height 15
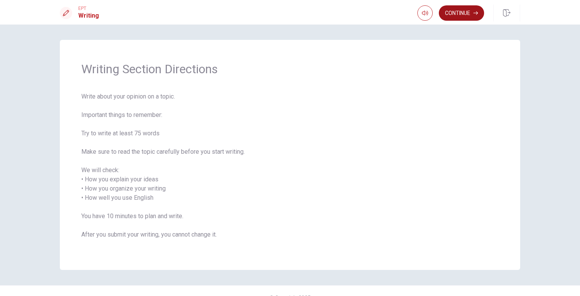
click at [471, 12] on button "Continue" at bounding box center [461, 12] width 45 height 15
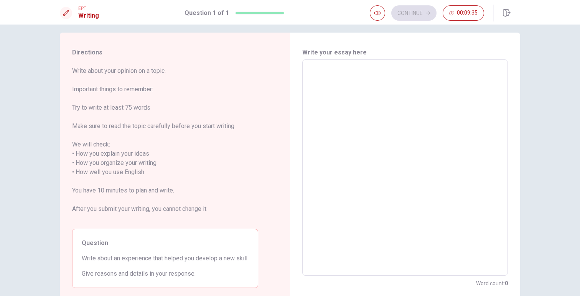
scroll to position [7, 0]
click at [333, 82] on textarea at bounding box center [405, 168] width 195 height 204
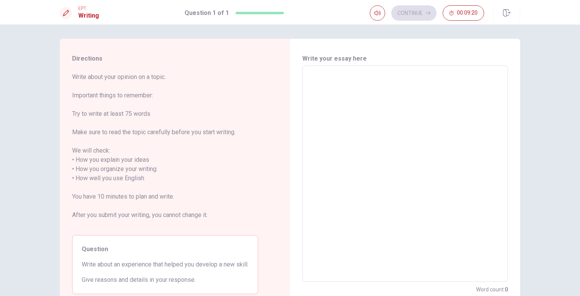
scroll to position [0, 0]
type textarea "I"
type textarea "x"
type textarea "I"
type textarea "x"
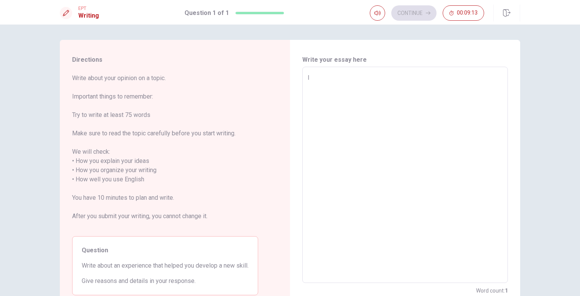
type textarea "I H"
type textarea "x"
type textarea "I HA"
type textarea "x"
type textarea "I HAB"
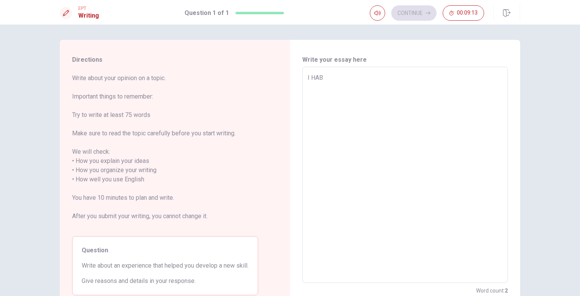
type textarea "x"
type textarea "I HA"
type textarea "x"
type textarea "I HAV"
type textarea "x"
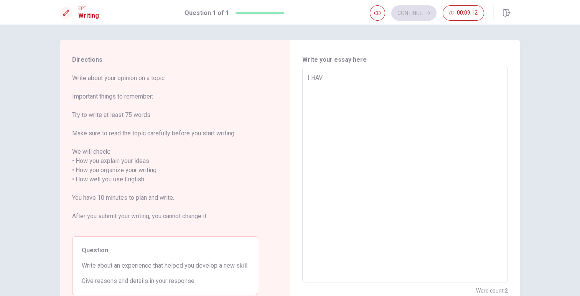
type textarea "I HAVE"
type textarea "x"
type textarea "I HAVE"
type textarea "x"
type textarea "I HAVE"
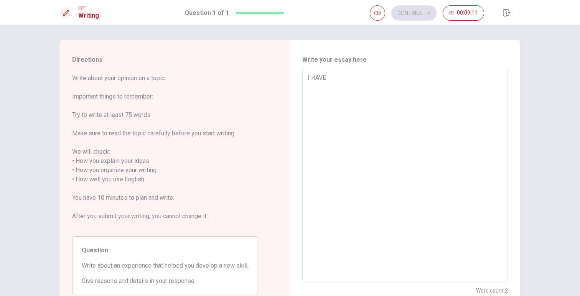
type textarea "x"
type textarea "I HAV"
type textarea "x"
type textarea "I HA"
type textarea "x"
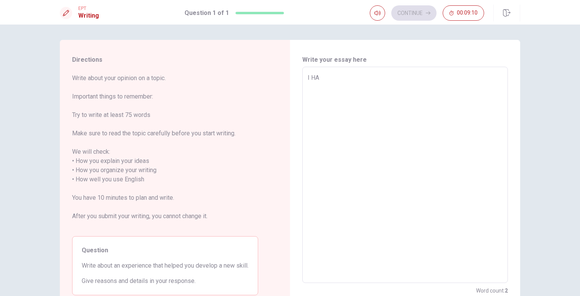
type textarea "I H"
type textarea "x"
type textarea "I"
type textarea "x"
type textarea "I h"
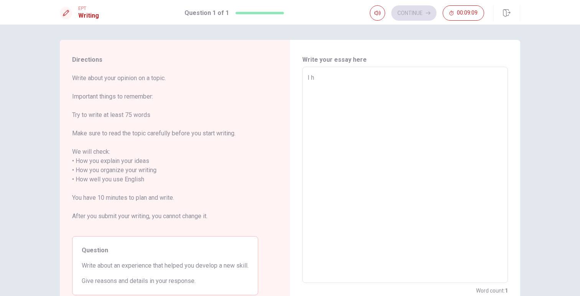
type textarea "x"
type textarea "I ha"
type textarea "x"
type textarea "I hav"
type textarea "x"
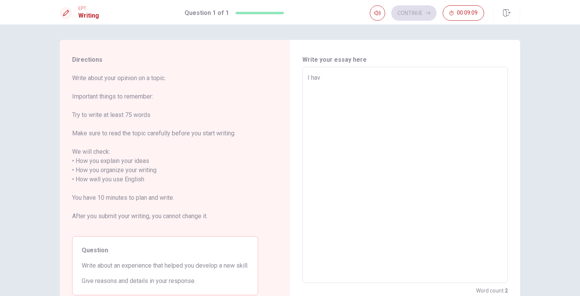
type textarea "I have"
type textarea "x"
type textarea "I have"
type textarea "x"
type textarea "I have s"
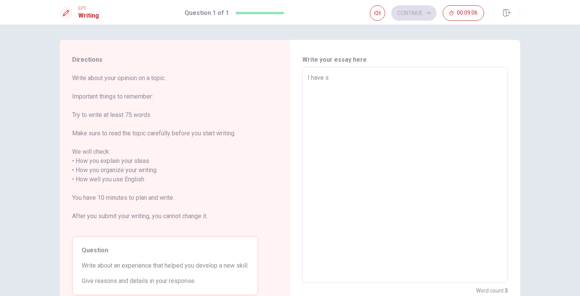
type textarea "x"
type textarea "I have st"
type textarea "x"
type textarea "I have stu"
type textarea "x"
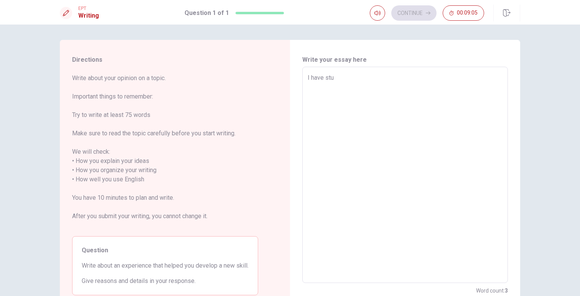
type textarea "I have stud"
type textarea "x"
type textarea "I have study"
type textarea "x"
type textarea "I have study"
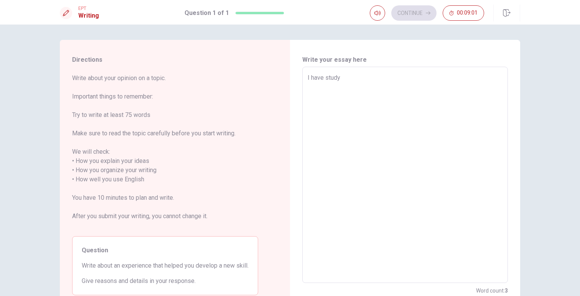
type textarea "x"
type textarea "I have study f"
type textarea "x"
type textarea "I have study fr"
type textarea "x"
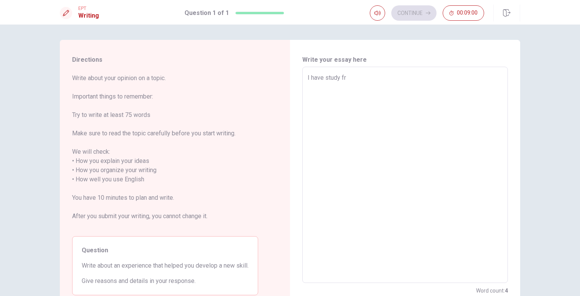
type textarea "I have study fra"
type textarea "x"
type textarea "I have study [PERSON_NAME]"
type textarea "x"
type textarea "I have study franc"
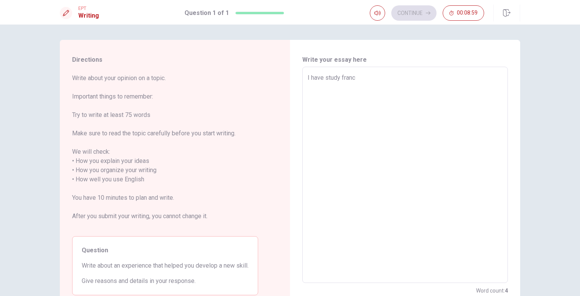
type textarea "x"
type textarea "I have study france"
type textarea "x"
type textarea "I have study france"
type textarea "x"
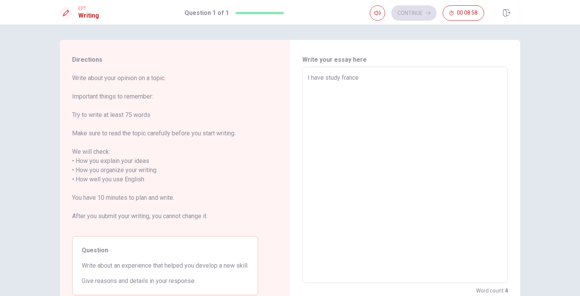
type textarea "I have study france o"
type textarea "x"
type textarea "I have study france oa"
type textarea "x"
type textarea "I have study france o"
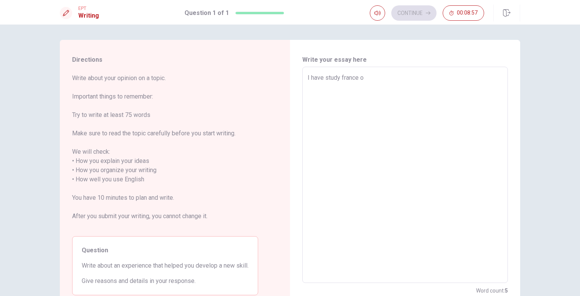
type textarea "x"
type textarea "I have study france"
type textarea "x"
type textarea "I have study france p"
type textarea "x"
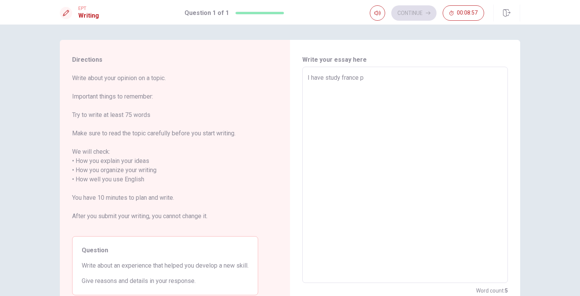
type textarea "I have study france pa"
type textarea "x"
type textarea "I have study france pas"
type textarea "x"
type textarea "I have study france past"
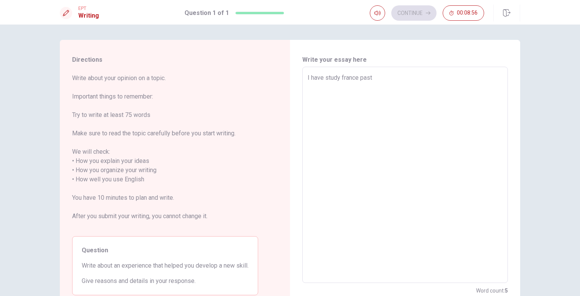
type textarea "x"
type textarea "I have study france [PERSON_NAME]"
type textarea "x"
type textarea "I have study france pastry"
type textarea "x"
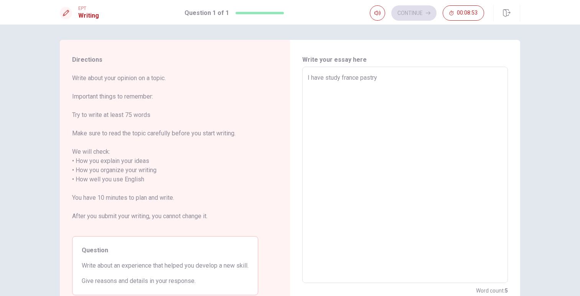
type textarea "I have study france pastry"
type textarea "x"
type textarea "I have study france pastry 5"
type textarea "x"
type textarea "I have study france pastry 5"
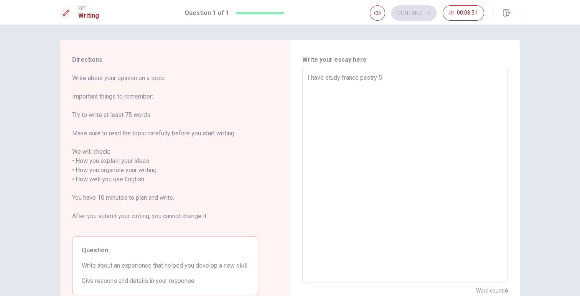
type textarea "x"
type textarea "I have study france pastry 5 y"
type textarea "x"
type textarea "I have study france pastry 5 ye"
type textarea "x"
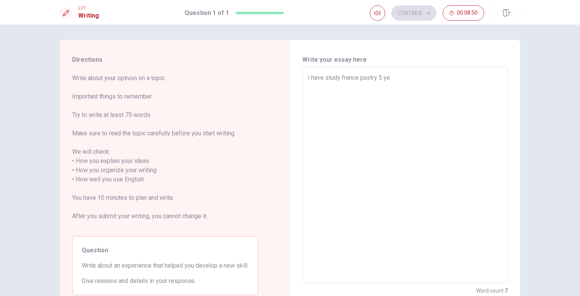
type textarea "I have study france pastry 5 yea"
type textarea "x"
type textarea "I have study france pastry 5 year"
type textarea "x"
type textarea "I have study france pastry 5 years"
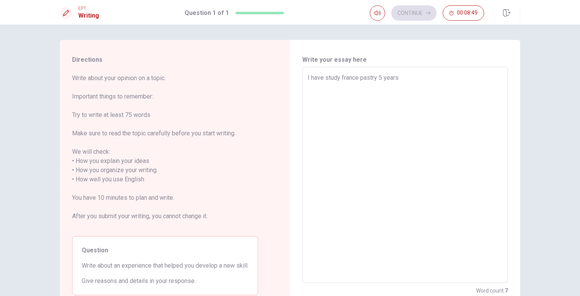
type textarea "x"
type textarea "I have study france pastry 5 years"
type textarea "x"
type textarea "I have study france pastry 5 years a"
type textarea "x"
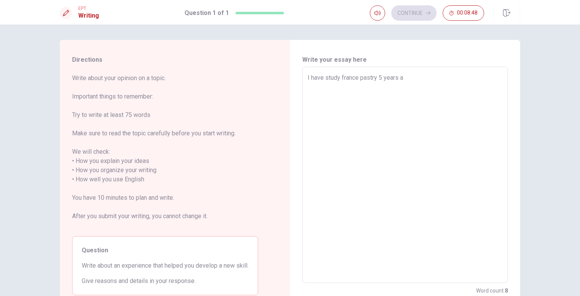
type textarea "I have study france pastry 5 years ag"
type textarea "x"
type textarea "I have study france pastry 5 years age"
type textarea "x"
type textarea "I have study france pastry 5 years age,"
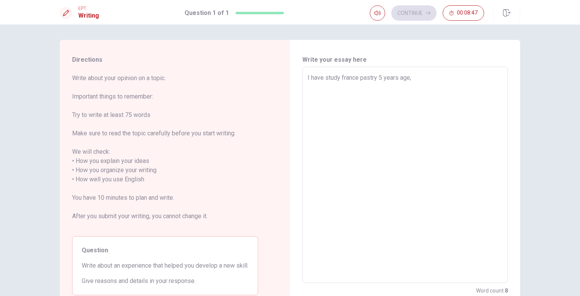
type textarea "x"
type textarea "I have study france pastry 5 years age"
type textarea "x"
type textarea "I have study france pastry 5 years age."
type textarea "x"
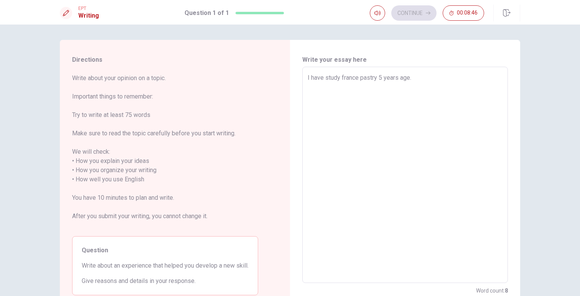
type textarea "I have study france pastry 5 years age."
click at [324, 76] on textarea "I have study france pastry 5 years age." at bounding box center [405, 175] width 195 height 204
click at [339, 76] on textarea "I have study france pastry 5 years age." at bounding box center [405, 175] width 195 height 204
type textarea "x"
type textarea "I have stud france pastry 5 years age."
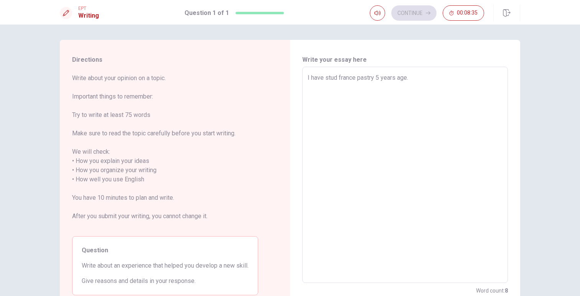
type textarea "x"
type textarea "I have studi france pastry 5 years age."
type textarea "x"
type textarea "I have studie france pastry 5 years age."
type textarea "x"
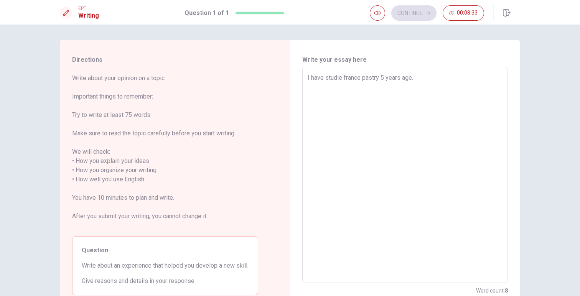
type textarea "I have studied france pastry 5 years age."
drag, startPoint x: 365, startPoint y: 77, endPoint x: 355, endPoint y: 77, distance: 10.4
click at [355, 77] on textarea "I have studied france pastry 5 years age." at bounding box center [405, 175] width 195 height 204
click at [364, 77] on textarea "I have studied france pastry 5 years age." at bounding box center [405, 175] width 195 height 204
type textarea "x"
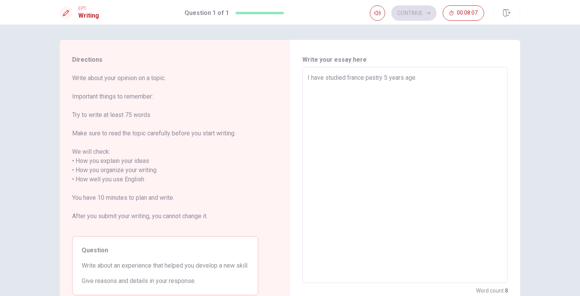
type textarea "I have studied franc pastry 5 years age."
type textarea "x"
type textarea "I have studied franch pastry 5 years age."
click at [448, 79] on textarea "I have studied franch pastry 5 years age." at bounding box center [405, 175] width 195 height 204
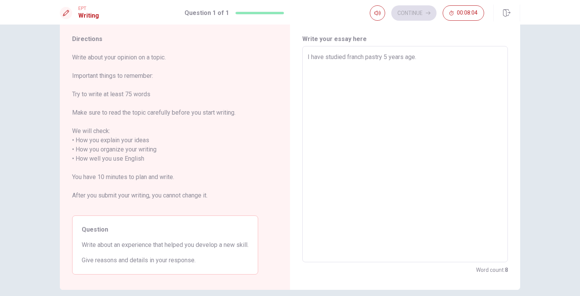
scroll to position [25, 0]
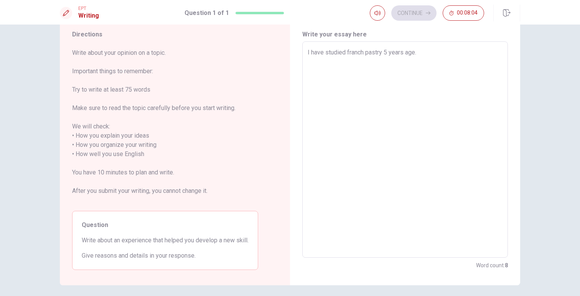
type textarea "x"
type textarea "I have studied franch pastry 5 years age."
type textarea "x"
type textarea "I have studied franch pastry 5 years age"
type textarea "x"
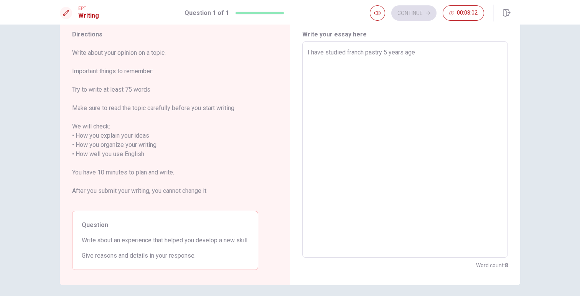
type textarea "I have studied franch pastry 5 years ag"
type textarea "x"
type textarea "I have studied franch pastry [DATE]"
type textarea "x"
type textarea "I have studied franch pastry [DATE]."
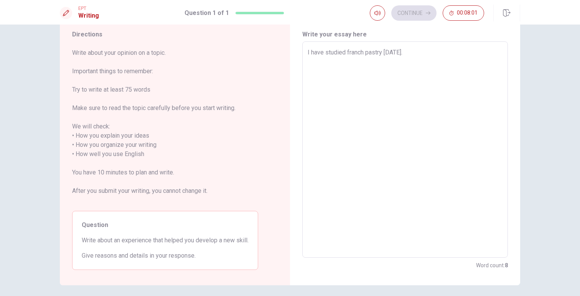
type textarea "x"
type textarea "I have studied franch pastry [DATE]."
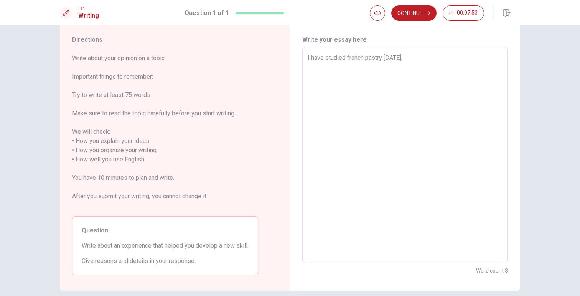
scroll to position [21, 0]
type textarea "x"
type textarea "I have studied franch pastry [DATE]. f"
type textarea "x"
type textarea "I have studied franch pastry [DATE]. fi"
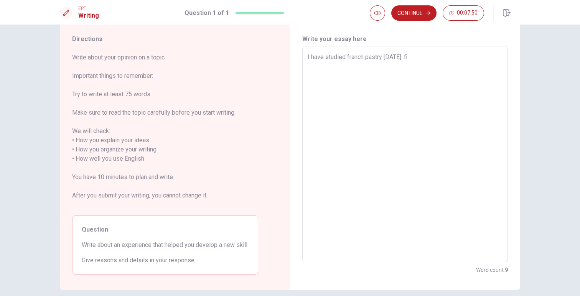
type textarea "x"
type textarea "I have studied franch pastry [DATE]. fir"
type textarea "x"
type textarea "I have studied franch pastry [DATE]. fi"
type textarea "x"
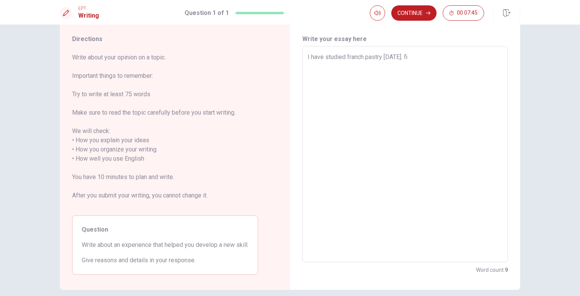
type textarea "I have studied franch pastry [DATE]. f"
type textarea "x"
type textarea "I have studied franch pastry [DATE]."
type textarea "x"
type textarea "I have studied franch pastry [DATE]. F"
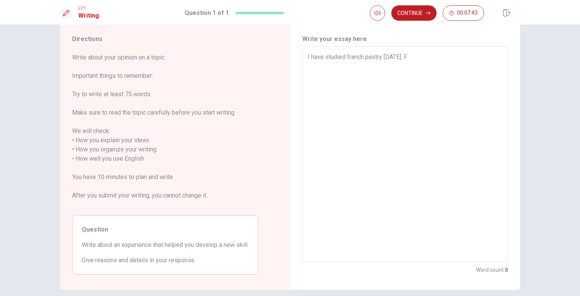
type textarea "x"
type textarea "I have studied franch pastry [DATE]. Fi"
type textarea "x"
type textarea "I have studied franch pastry [DATE]. Fir"
type textarea "x"
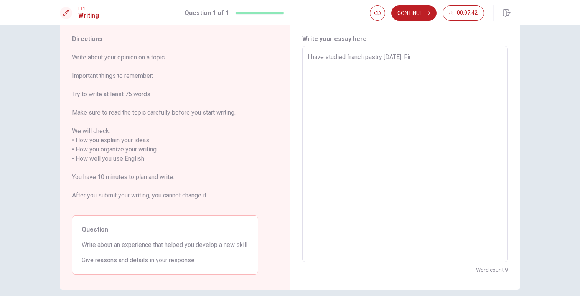
type textarea "I have studied franch pastry [DATE]. Firs"
type textarea "x"
type textarea "I have studied franch pastry [DATE]. First"
click at [420, 57] on textarea "I have studied franch pastry [DATE]. First" at bounding box center [405, 155] width 195 height 204
type textarea "x"
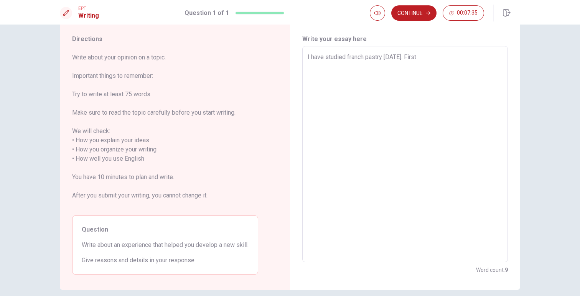
type textarea "I have studied franch pastry [DATE]. First"
type textarea "x"
click at [444, 61] on textarea "I have studied franch pastry [DATE]. First" at bounding box center [405, 155] width 195 height 204
type textarea "I have studied franch pastry [DATE]. i First"
type textarea "x"
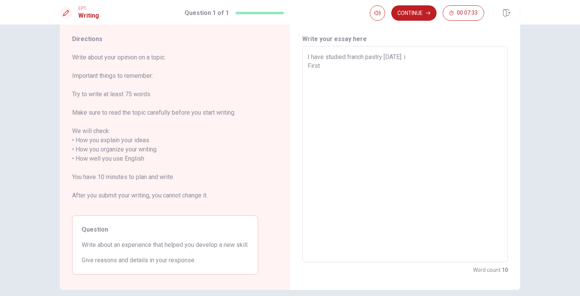
type textarea "I have studied franch pastry [DATE]. i First"
type textarea "x"
type textarea "I have studied franch pastry [DATE]. i l First"
type textarea "x"
type textarea "I have studied franch pastry [DATE]. i li First"
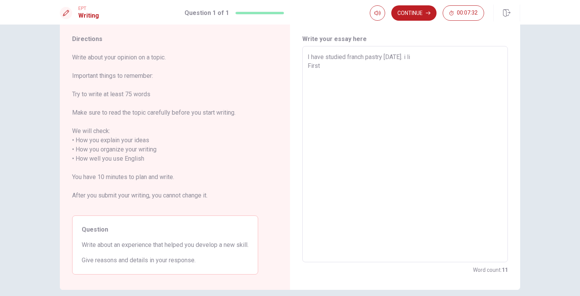
type textarea "x"
type textarea "I have studied franch pastry [DATE]. i lik First"
type textarea "x"
type textarea "I have studied franch pastry [DATE]. i like First"
type textarea "x"
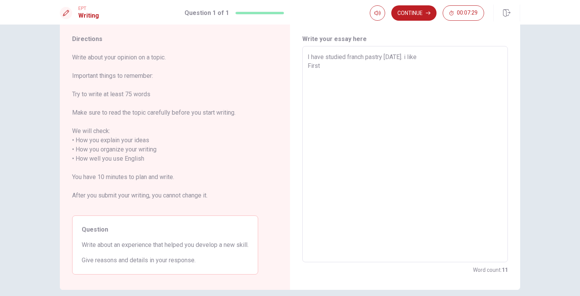
type textarea "I have studied franch pastry [DATE]. i like First"
type textarea "x"
type textarea "I have studied franch pastry [DATE]. i like c First"
type textarea "x"
type textarea "I have studied franch pastry [DATE]. i like co First"
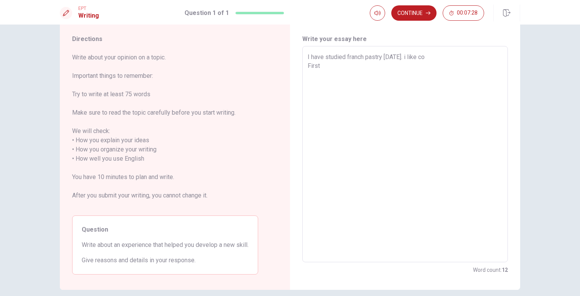
type textarea "x"
type textarea "I have studied franch pastry [DATE]. i like coo First"
type textarea "x"
type textarea "I have studied franch pastry [DATE]. i like cook First"
type textarea "x"
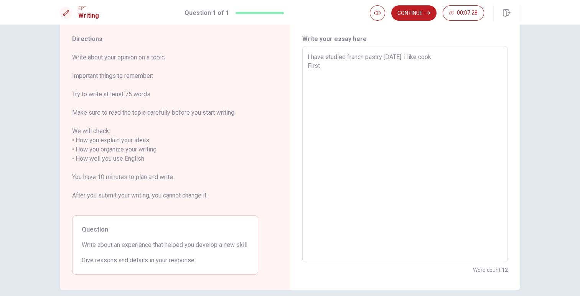
type textarea "I have studied franch pastry [DATE]. i like cooki First"
type textarea "x"
type textarea "I have studied franch pastry [DATE]. i like cookin First"
type textarea "x"
type textarea "I have studied franch pastry [DATE]. i like cooking First"
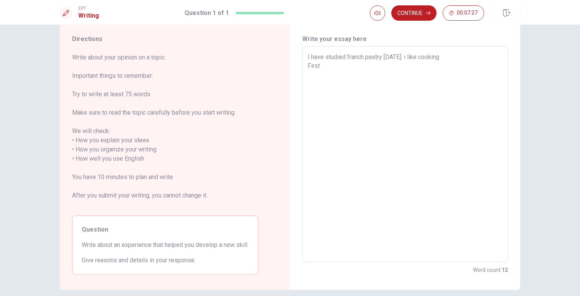
type textarea "x"
type textarea "I have studied franch pastry [DATE]. i like cooking First"
type textarea "x"
type textarea "I have studied franch pastry [DATE]. i like cooking a First"
type textarea "x"
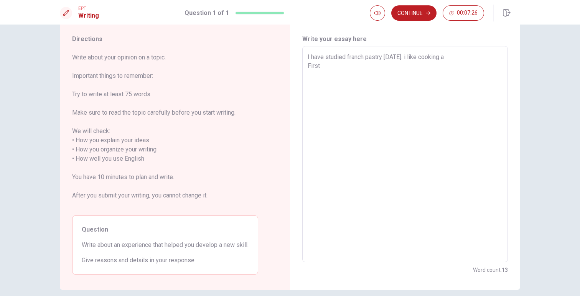
type textarea "I have studied franch pastry [DATE]. i like cooking an First"
click at [386, 87] on textarea "I have studied franch pastry [DATE]. i like cooking and i think this is good fo…" at bounding box center [405, 155] width 195 height 204
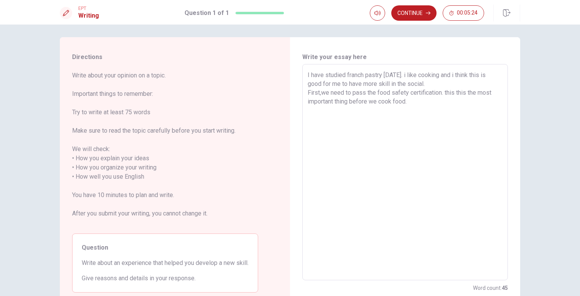
scroll to position [6, 0]
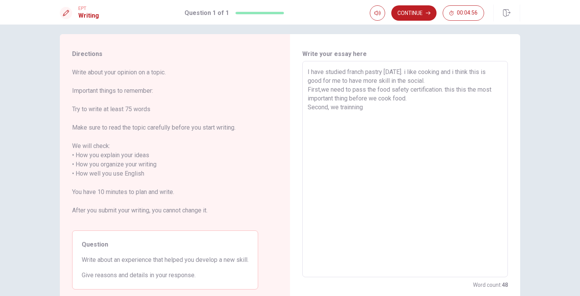
click at [330, 91] on textarea "I have studied franch pastry [DATE]. i like cooking and i think this is good fo…" at bounding box center [405, 170] width 195 height 204
click at [328, 91] on textarea "I have studied franch pastry [DATE]. i like cooking and i think this is good fo…" at bounding box center [405, 170] width 195 height 204
click at [323, 91] on textarea "I have studied franch pastry [DATE]. i like cooking and i think this is good fo…" at bounding box center [405, 170] width 195 height 204
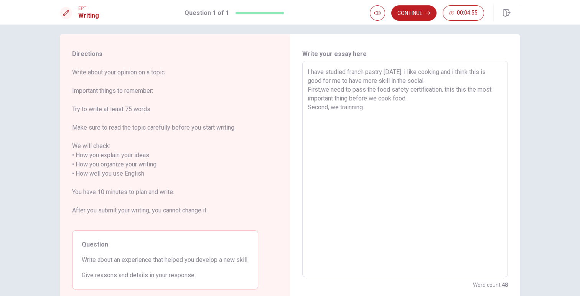
click at [323, 91] on textarea "I have studied franch pastry [DATE]. i like cooking and i think this is good fo…" at bounding box center [405, 170] width 195 height 204
click at [321, 92] on textarea "I have studied franch pastry [DATE]. i like cooking and i think this is good fo…" at bounding box center [405, 170] width 195 height 204
click at [378, 102] on textarea "I have studied franch pastry [DATE]. i like cooking and i think this is good fo…" at bounding box center [405, 170] width 195 height 204
click at [374, 99] on textarea "I have studied franch pastry [DATE]. i like cooking and i think this is good fo…" at bounding box center [405, 170] width 195 height 204
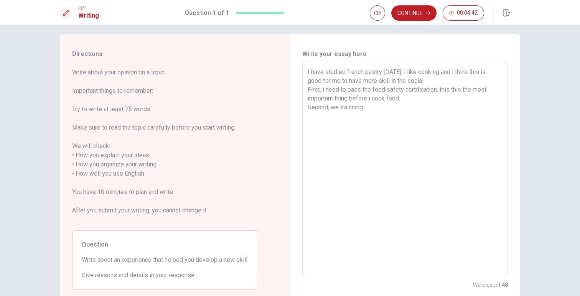
click at [372, 110] on textarea "I have studied franch pastry [DATE]. i like cooking and i think this is good fo…" at bounding box center [405, 170] width 195 height 204
click at [420, 109] on textarea "I have studied franch pastry [DATE]. i like cooking and i think this is good fo…" at bounding box center [405, 170] width 195 height 204
click at [465, 110] on textarea "I have studied franch pastry [DATE]. i like cooking and i think this is good fo…" at bounding box center [405, 170] width 195 height 204
click at [359, 108] on textarea "I have studied franch pastry [DATE]. i like cooking and i think this is good fo…" at bounding box center [405, 170] width 195 height 204
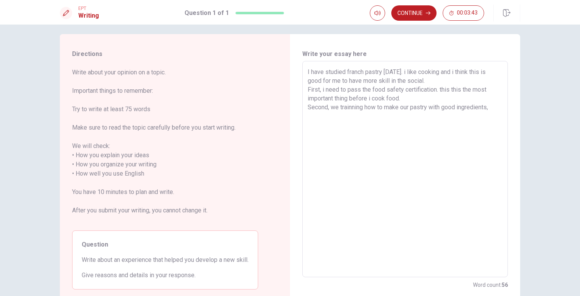
click at [359, 108] on textarea "I have studied franch pastry [DATE]. i like cooking and i think this is good fo…" at bounding box center [405, 170] width 195 height 204
click at [335, 107] on textarea "I have studied franch pastry [DATE]. i like cooking and i think this is good fo…" at bounding box center [405, 170] width 195 height 204
click at [341, 107] on textarea "I have studied franch pastry [DATE]. i like cooking and i think this is good fo…" at bounding box center [405, 170] width 195 height 204
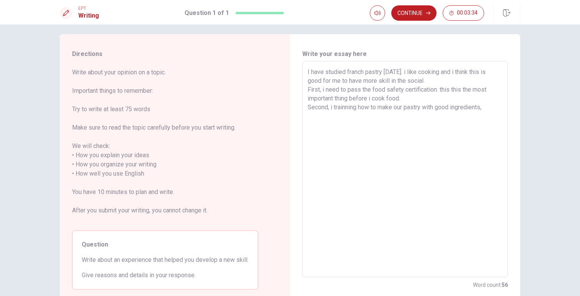
click at [424, 109] on textarea "I have studied franch pastry [DATE]. i like cooking and i think this is good fo…" at bounding box center [405, 170] width 195 height 204
click at [332, 108] on textarea "I have studied franch pastry [DATE]. i like cooking and i think this is good fo…" at bounding box center [405, 170] width 195 height 204
click at [369, 110] on textarea "I have studied franch pastry [DATE]. i like cooking and i think this is good fo…" at bounding box center [405, 170] width 195 height 204
click at [443, 109] on textarea "I have studied franch pastry [DATE]. i like cooking and i think this is good fo…" at bounding box center [405, 170] width 195 height 204
click at [405, 125] on textarea "I have studied franch pastry [DATE]. i like cooking and i think this is good fo…" at bounding box center [405, 170] width 195 height 204
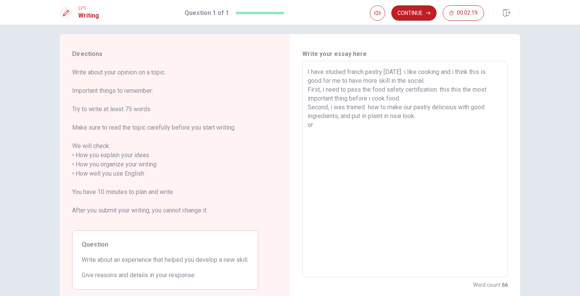
click at [421, 114] on textarea "I have studied franch pastry [DATE]. i like cooking and i think this is good fo…" at bounding box center [405, 170] width 195 height 204
click at [407, 117] on textarea "I have studied franch pastry [DATE]. i like cooking and i think this is good fo…" at bounding box center [405, 170] width 195 height 204
click at [391, 133] on textarea "I have studied franch pastry [DATE]. i like cooking and i think this is good fo…" at bounding box center [405, 170] width 195 height 204
click at [328, 135] on textarea "I have studied franch pastry [DATE]. i like cooking and i think this is good fo…" at bounding box center [405, 170] width 195 height 204
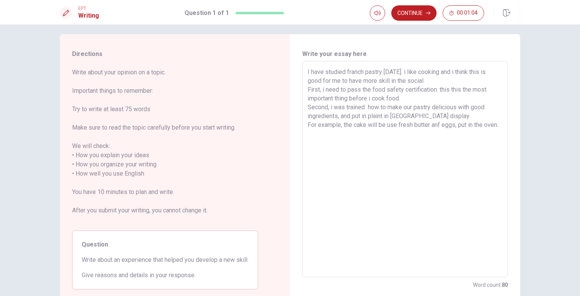
click at [308, 126] on textarea "I have studied franch pastry [DATE]. i like cooking and i think this is good fo…" at bounding box center [405, 170] width 195 height 204
click at [384, 140] on textarea "I have studied franch pastry [DATE]. i like cooking and i think this is good fo…" at bounding box center [405, 170] width 195 height 204
click at [376, 135] on textarea "I have studied franch pastry [DATE]. i like cooking and i think this is good fo…" at bounding box center [405, 170] width 195 height 204
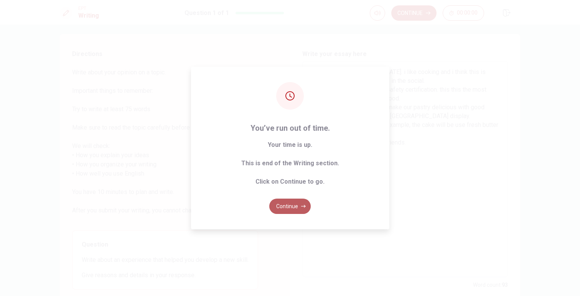
click at [292, 203] on button "Continue" at bounding box center [289, 206] width 41 height 15
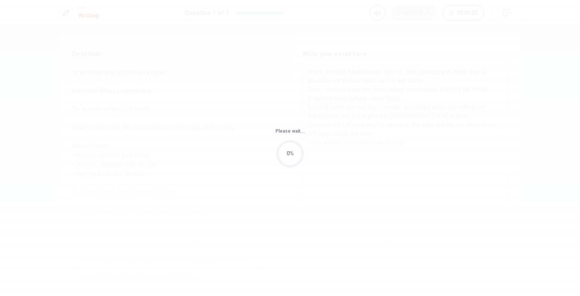
scroll to position [0, 0]
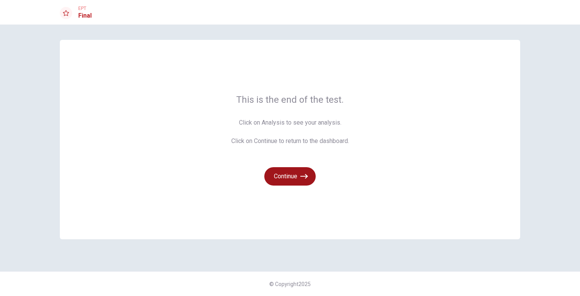
click at [306, 175] on icon "button" at bounding box center [304, 176] width 8 height 5
